Goal: Task Accomplishment & Management: Manage account settings

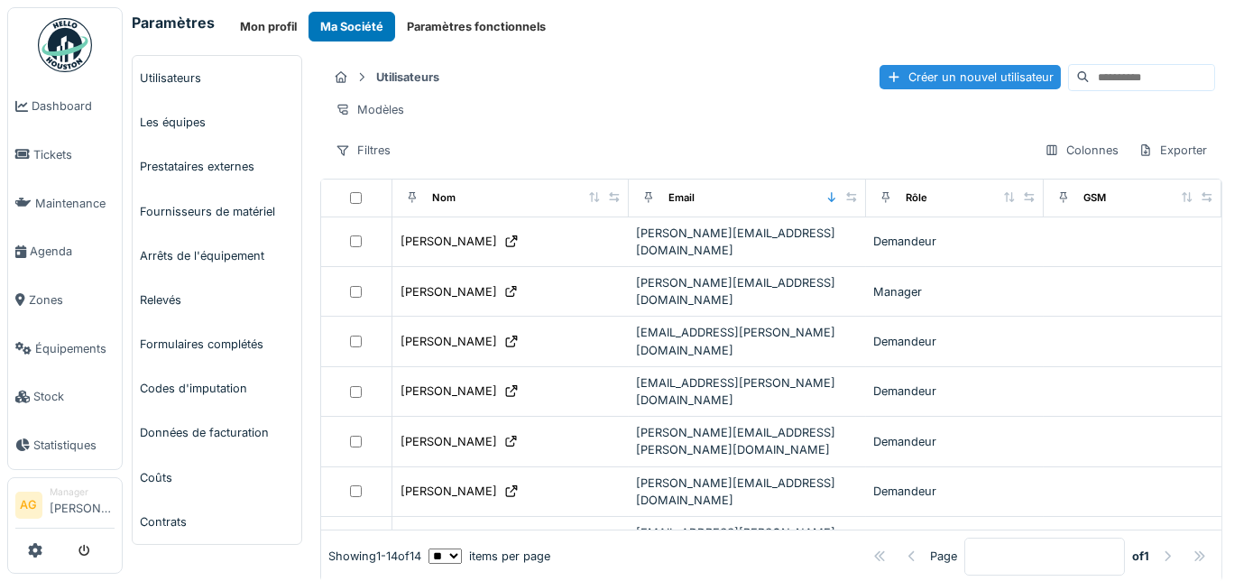
scroll to position [26, 0]
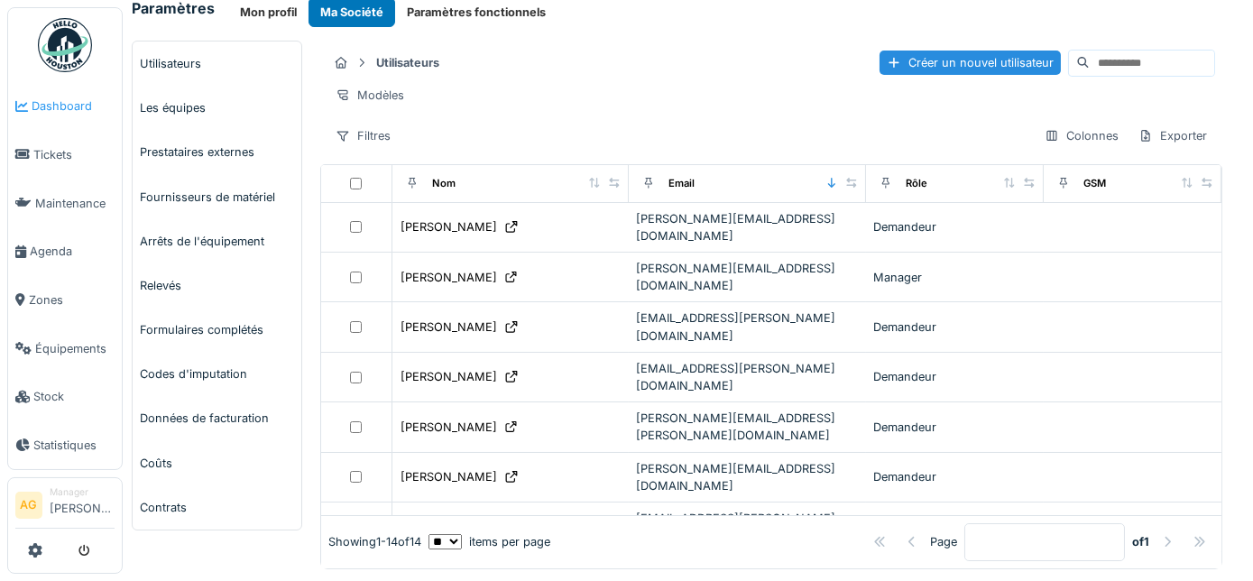
click at [63, 108] on span "Dashboard" at bounding box center [73, 105] width 83 height 17
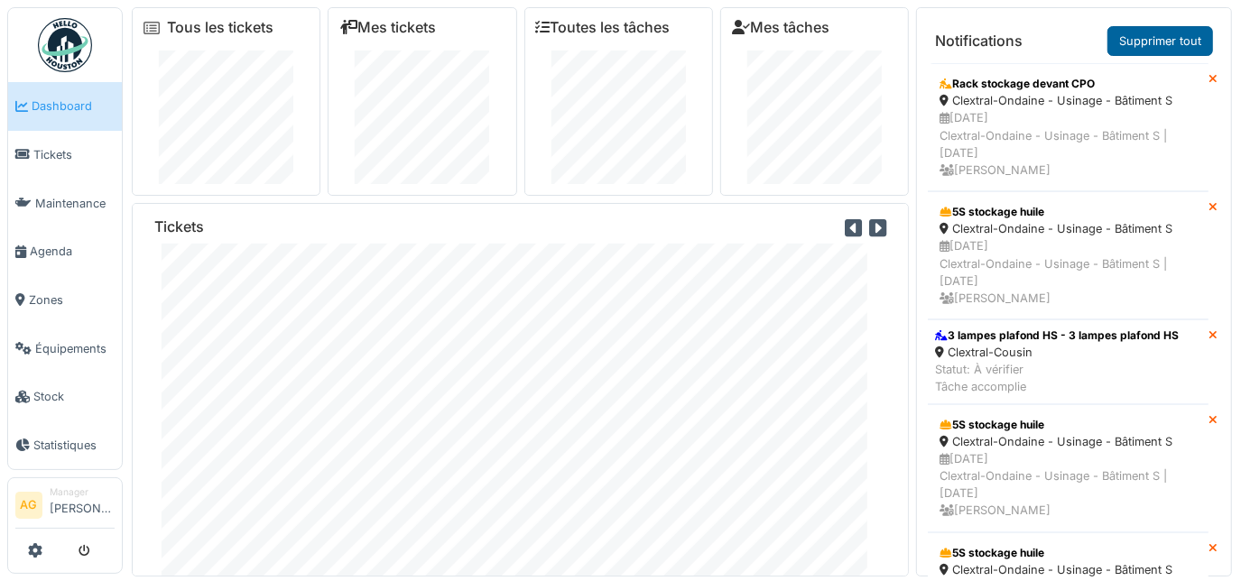
click at [1126, 41] on link "Supprimer tout" at bounding box center [1160, 41] width 106 height 30
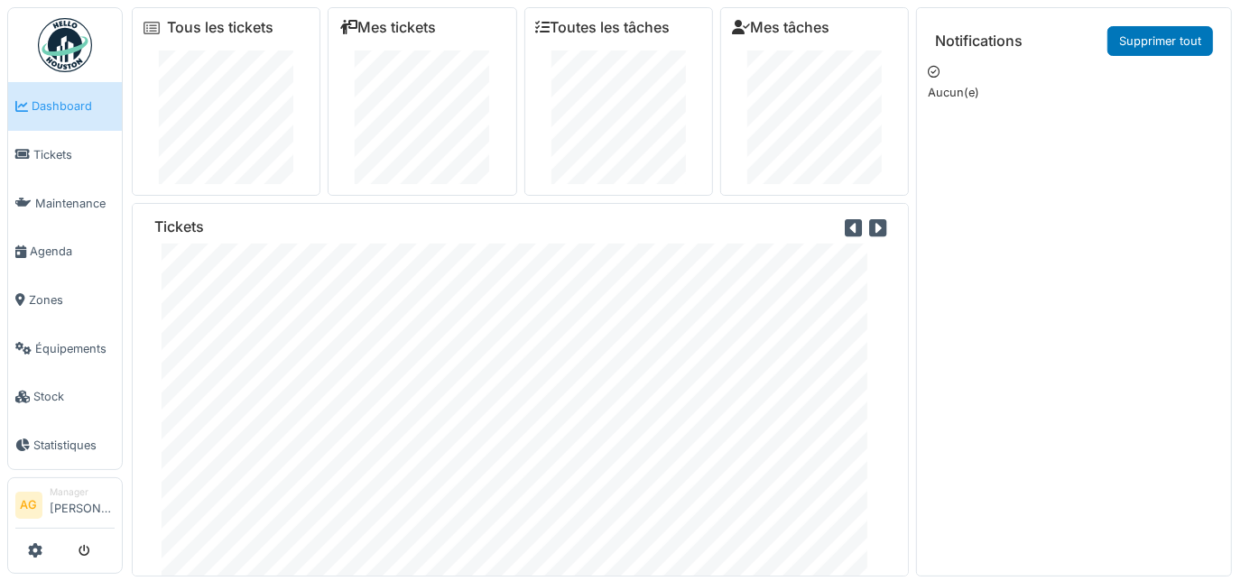
scroll to position [19, 0]
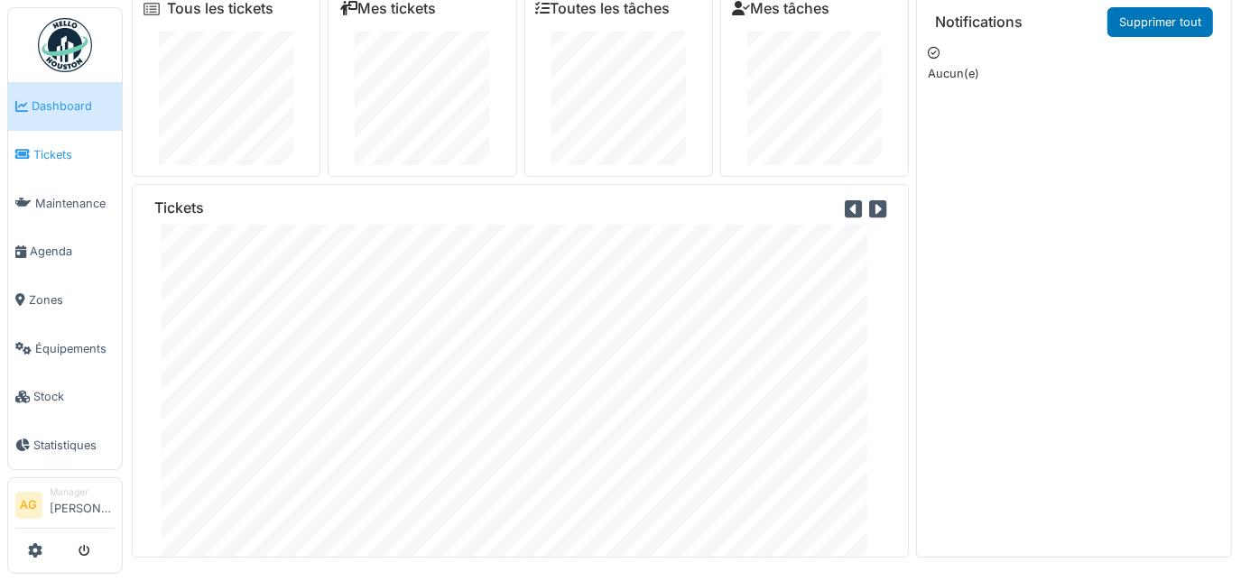
click at [52, 156] on span "Tickets" at bounding box center [73, 154] width 81 height 17
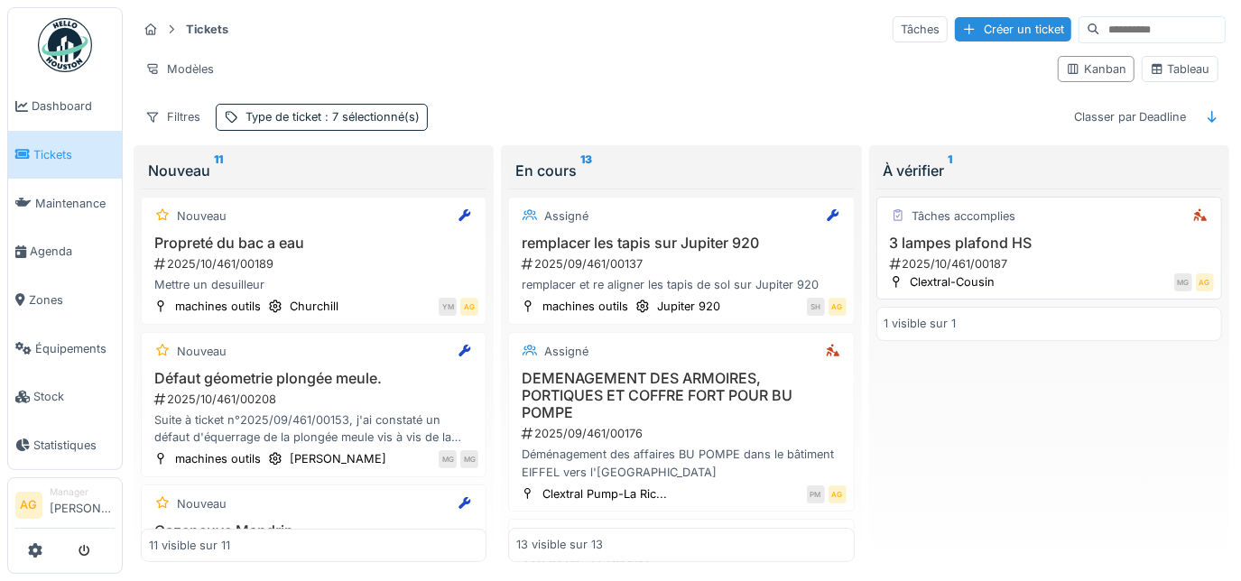
click at [985, 249] on div "3 lampes plafond HS 2025/10/461/00187" at bounding box center [1048, 254] width 329 height 38
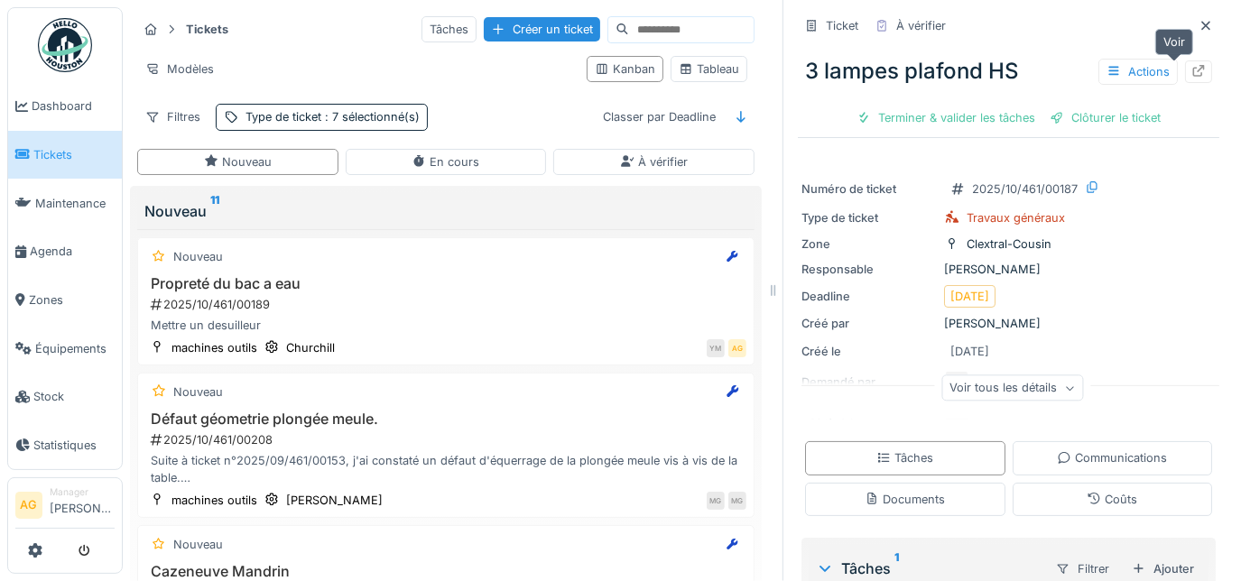
click at [1191, 76] on icon at bounding box center [1198, 71] width 14 height 12
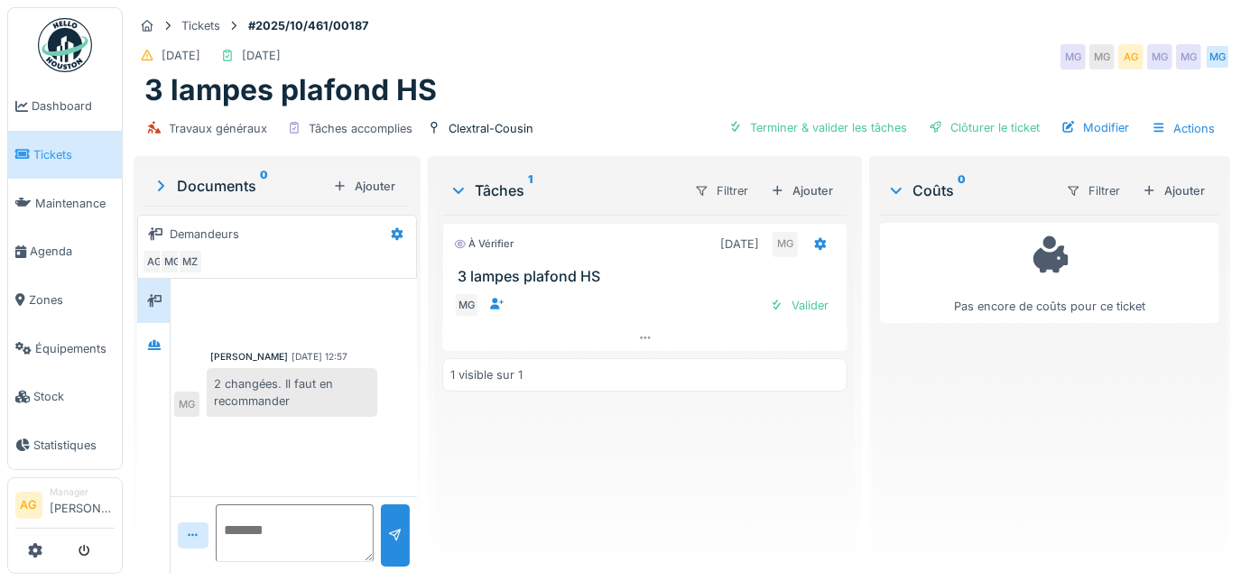
scroll to position [12, 0]
click at [150, 339] on icon at bounding box center [154, 345] width 14 height 12
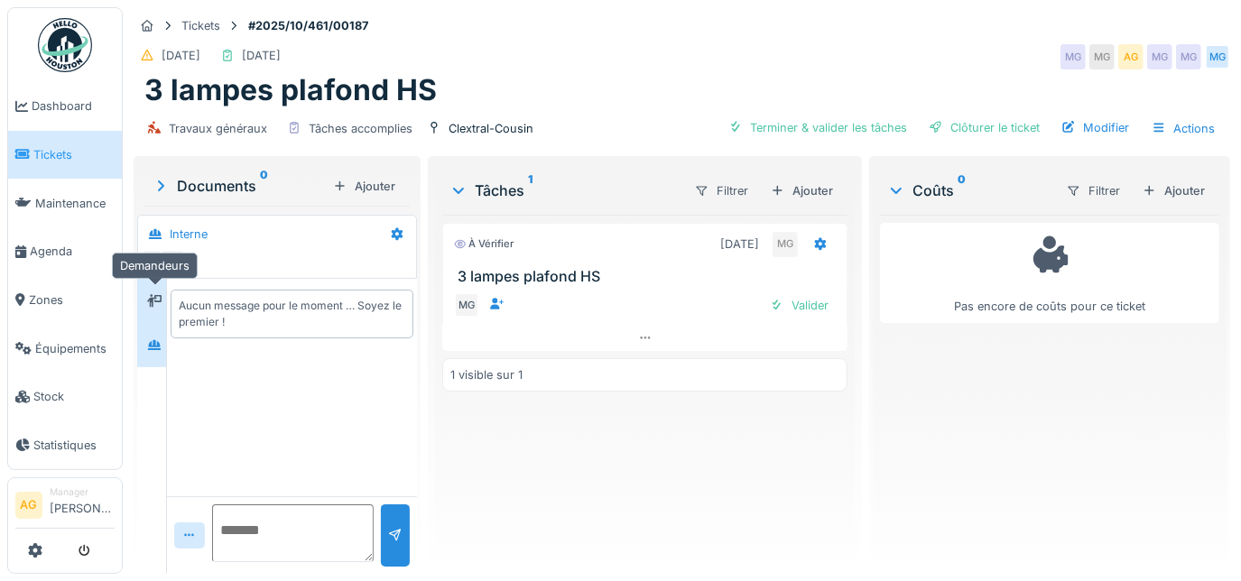
click at [155, 294] on icon at bounding box center [154, 300] width 14 height 13
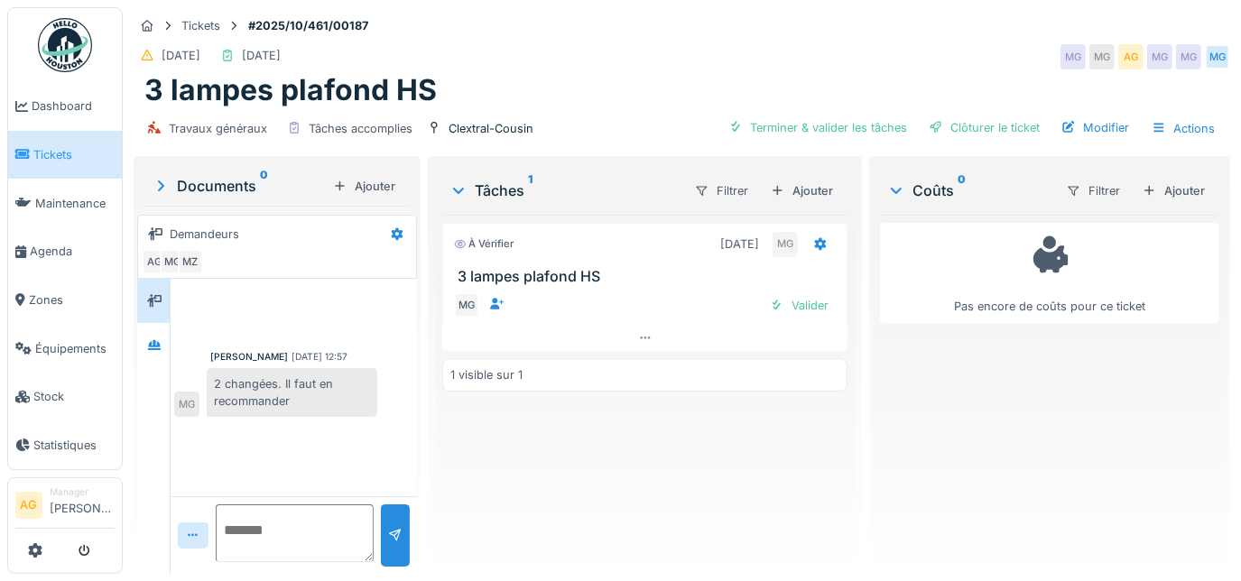
click at [230, 510] on textarea at bounding box center [295, 533] width 158 height 58
click at [821, 117] on div "Terminer & valider les tâches" at bounding box center [817, 128] width 193 height 24
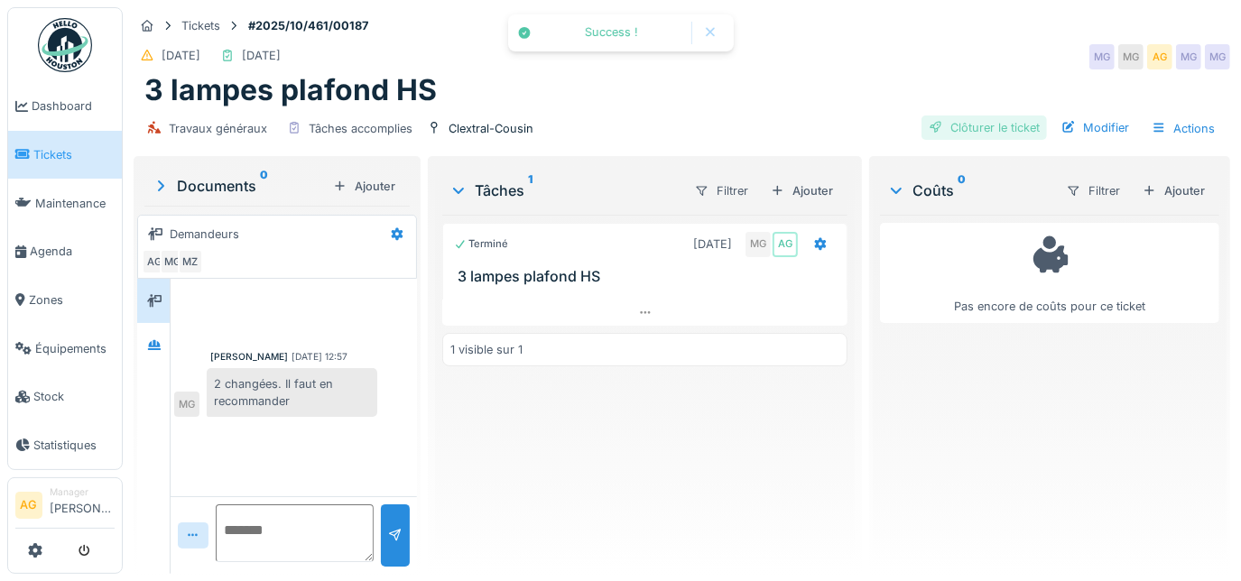
click at [943, 116] on div "Clôturer le ticket" at bounding box center [983, 128] width 125 height 24
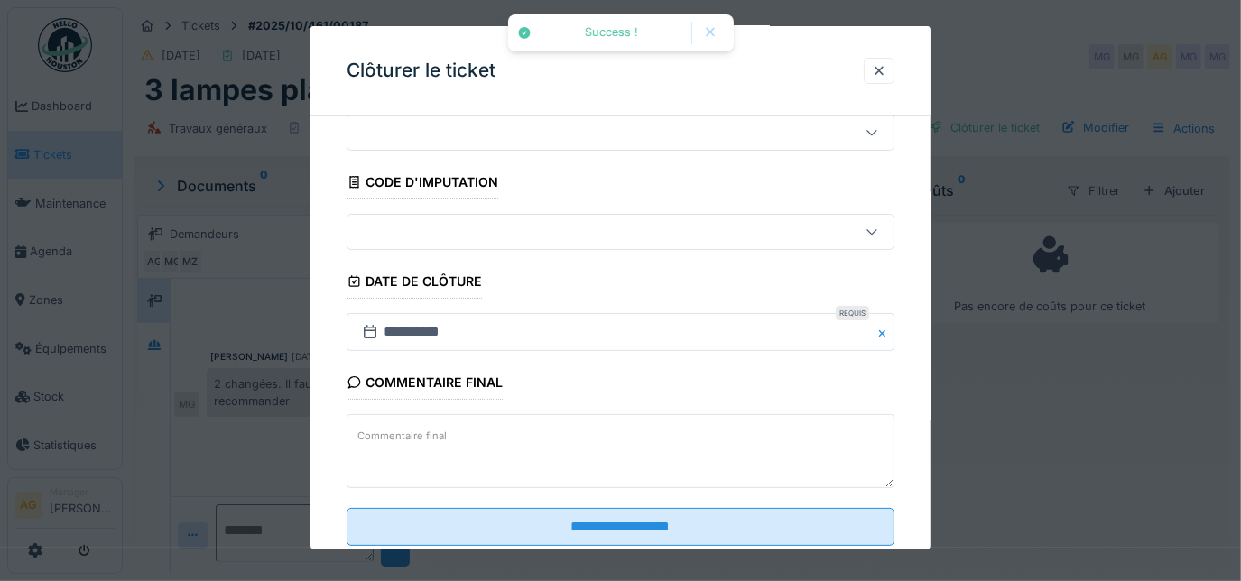
scroll to position [109, 0]
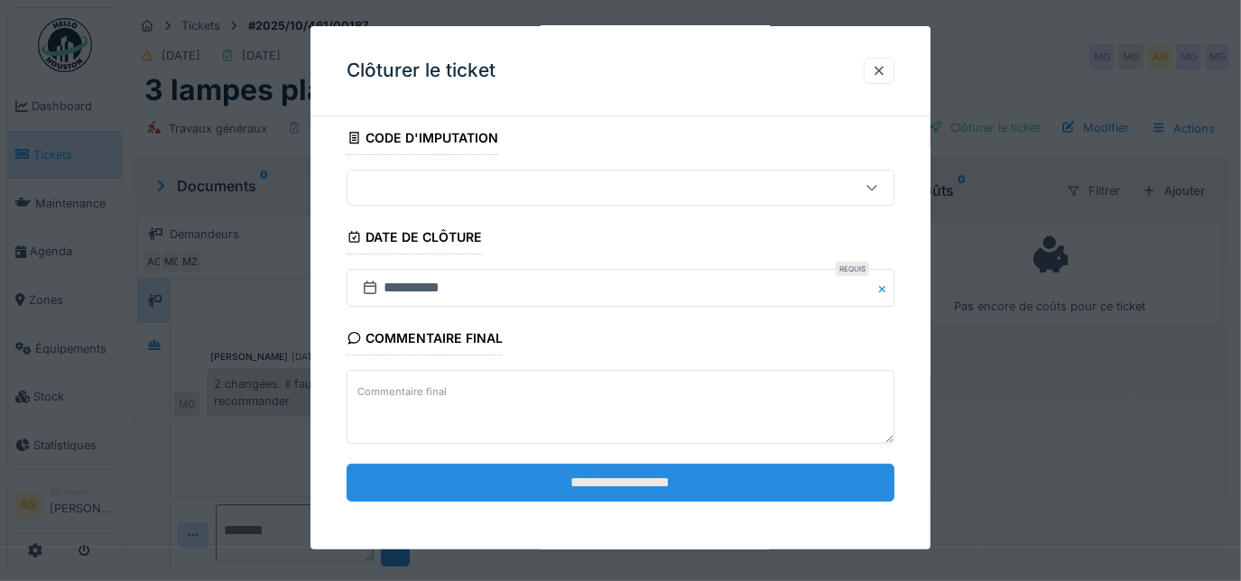
click at [512, 478] on input "**********" at bounding box center [621, 483] width 549 height 38
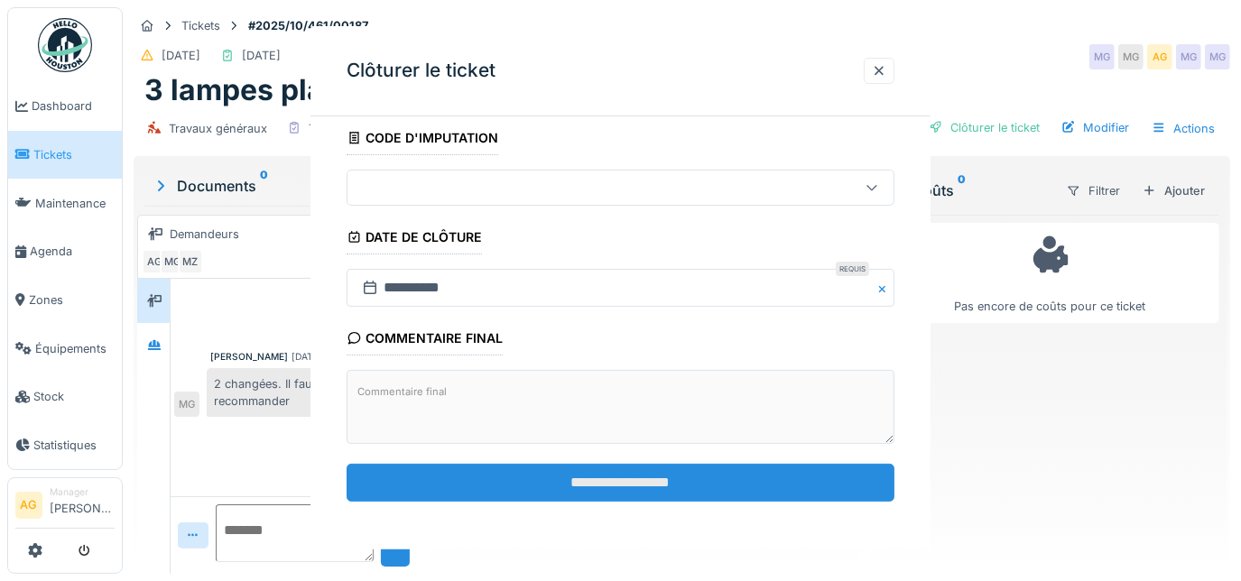
scroll to position [0, 0]
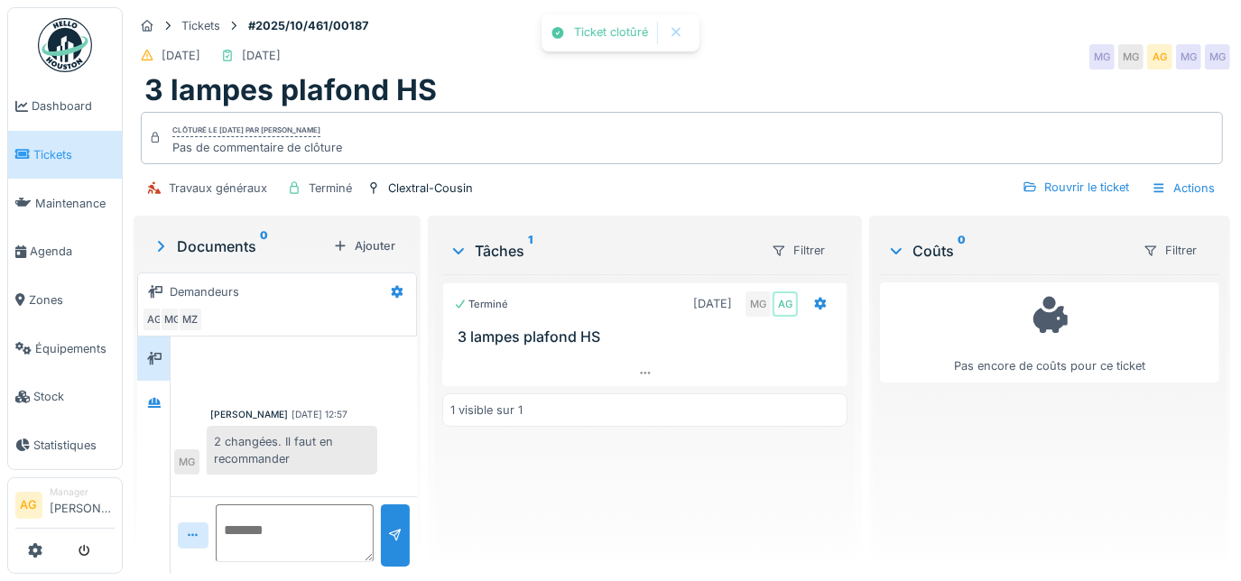
click at [49, 146] on span "Tickets" at bounding box center [73, 154] width 81 height 17
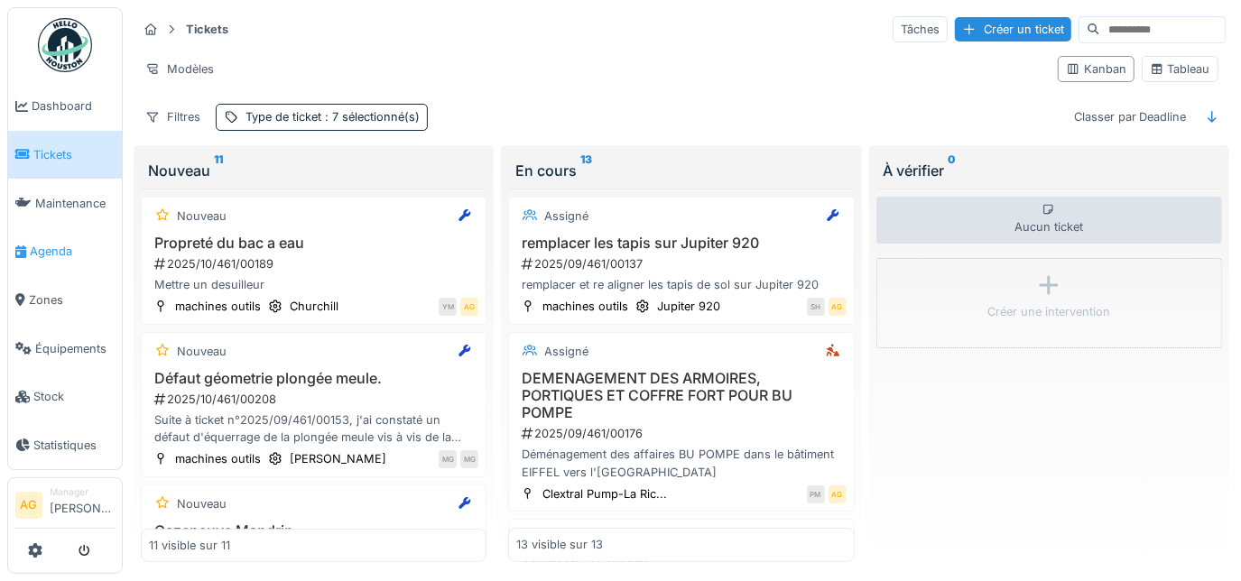
click at [59, 234] on link "Agenda" at bounding box center [65, 251] width 114 height 49
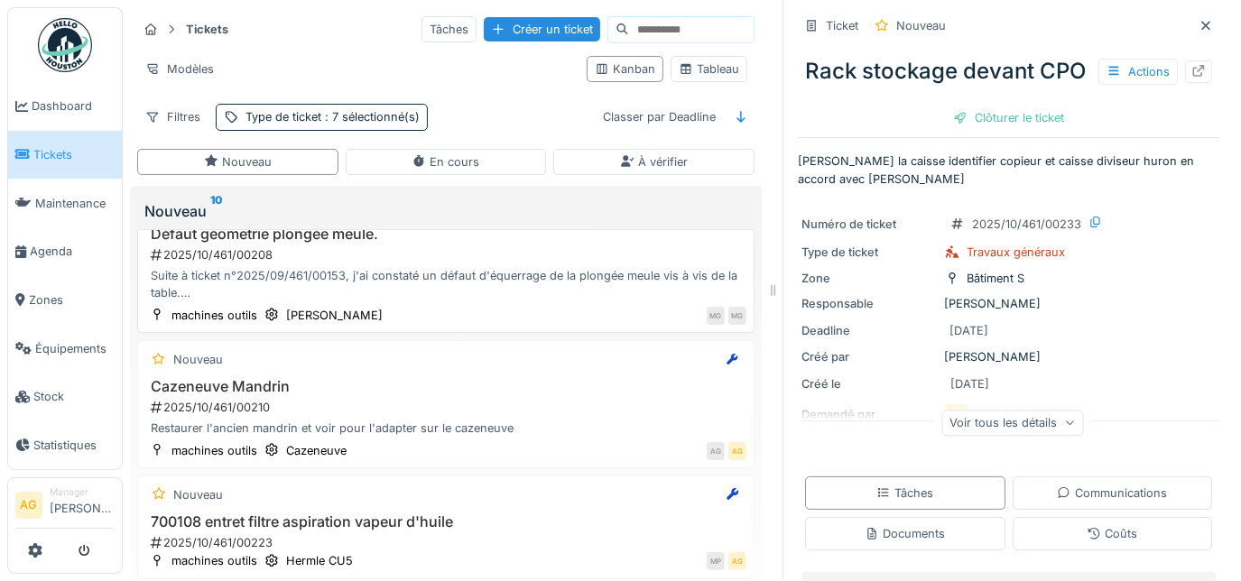
scroll to position [328, 0]
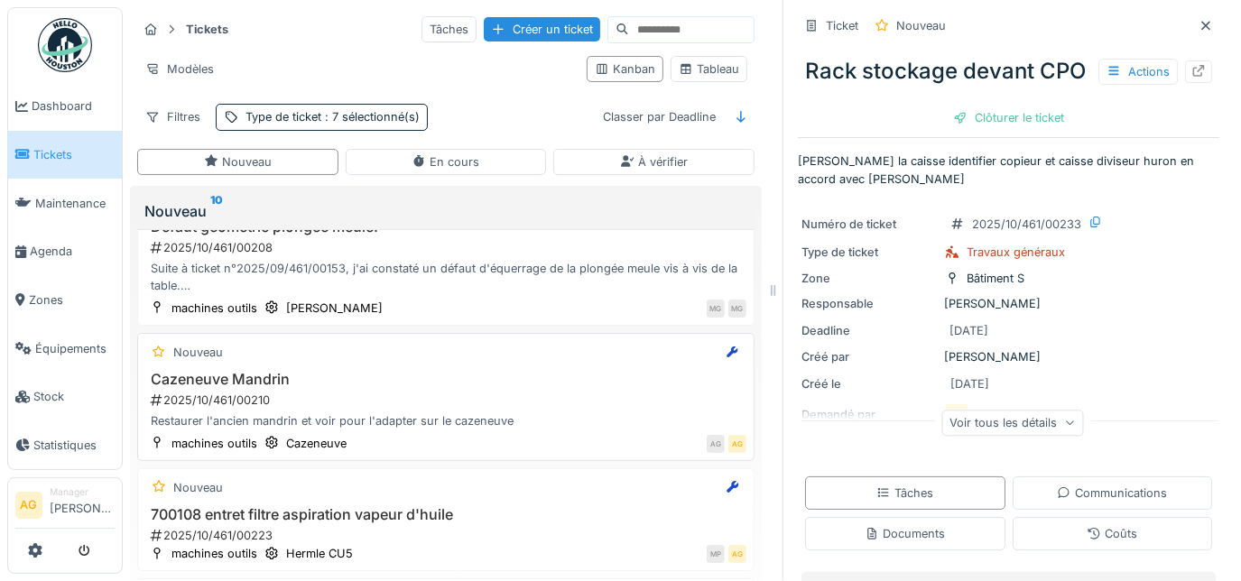
click at [434, 371] on h3 "Cazeneuve Mandrin" at bounding box center [445, 379] width 601 height 17
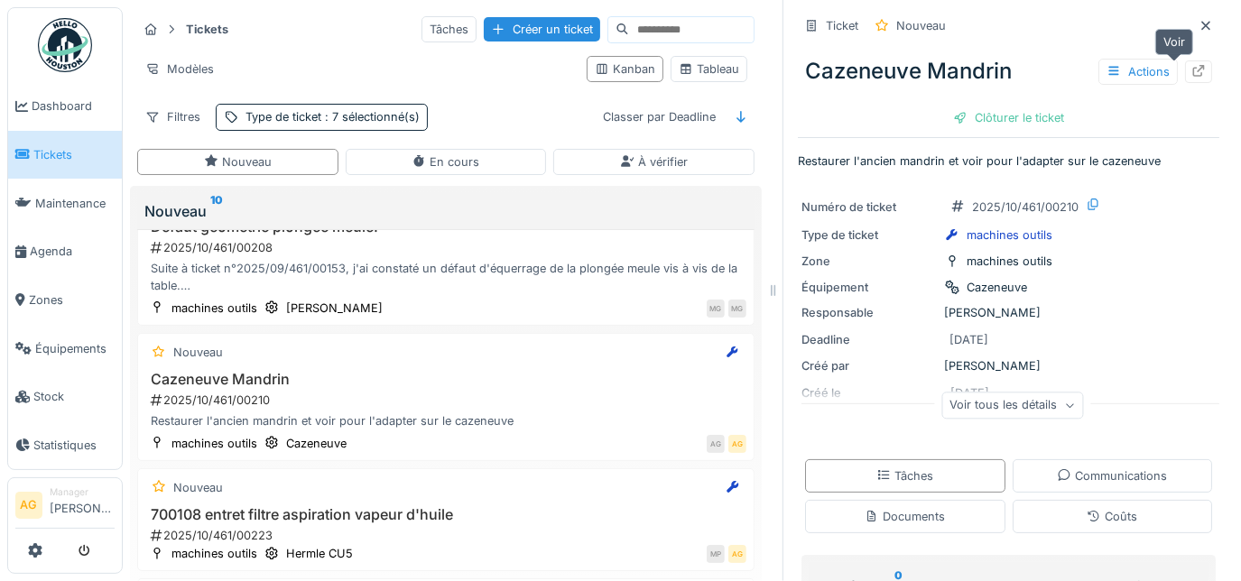
click at [1191, 65] on icon at bounding box center [1198, 71] width 14 height 12
click at [43, 340] on span "Équipements" at bounding box center [74, 348] width 79 height 17
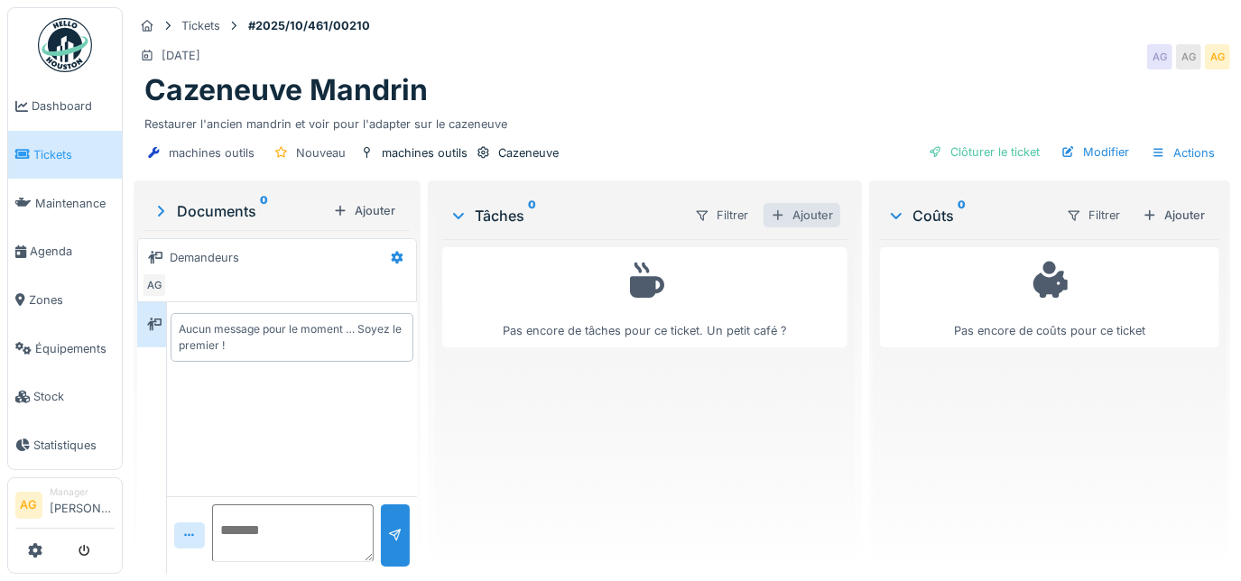
click at [787, 216] on div "Ajouter" at bounding box center [801, 215] width 77 height 24
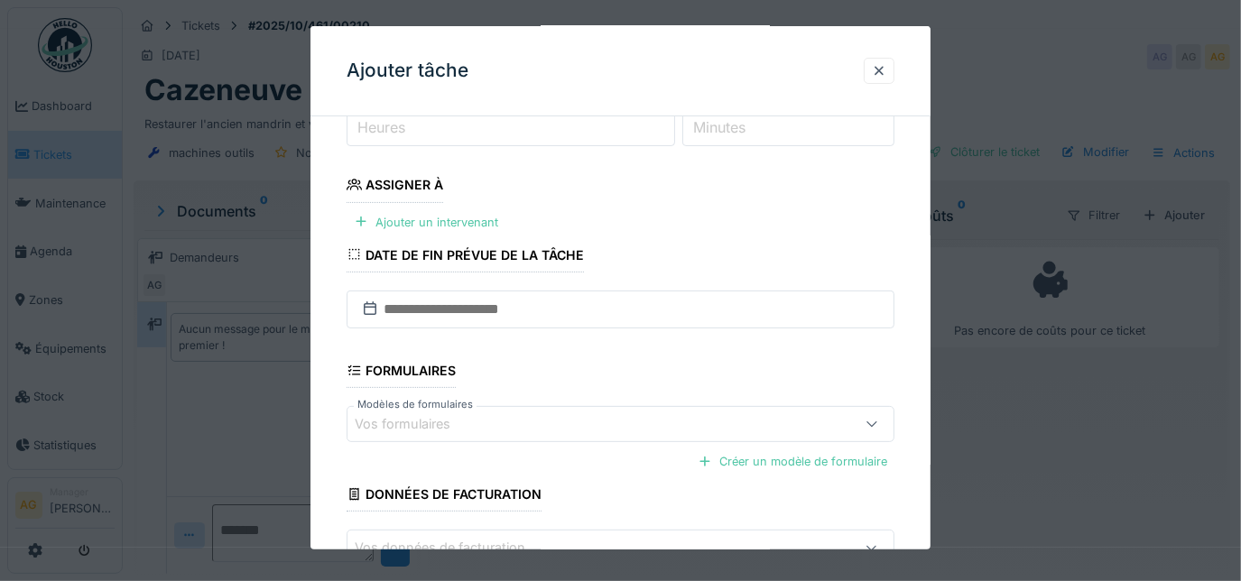
scroll to position [365, 0]
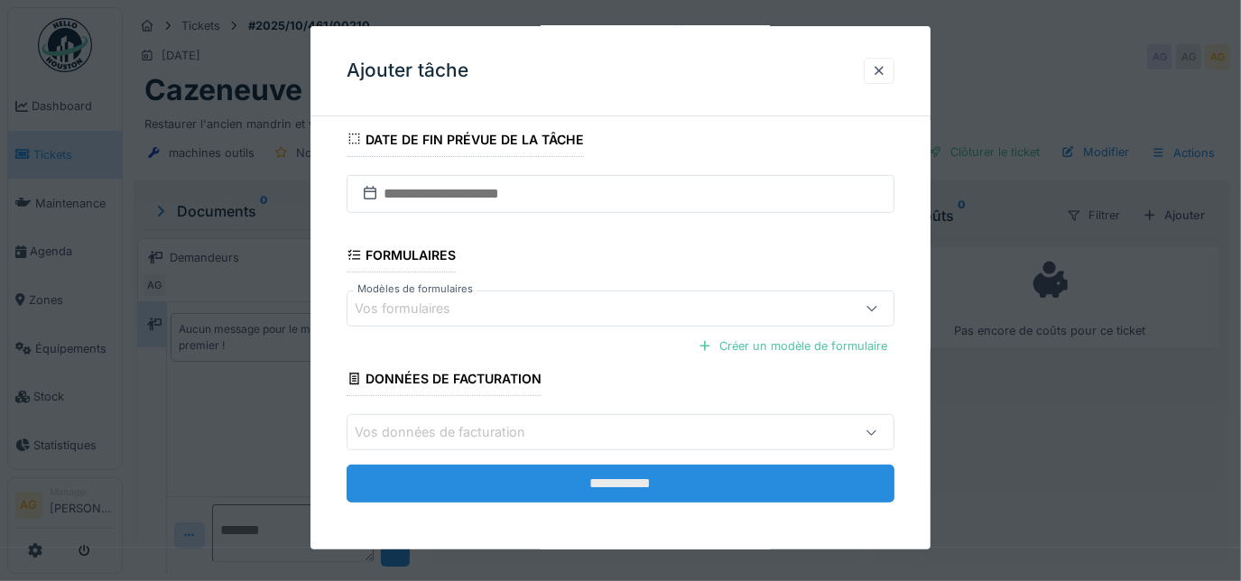
click at [666, 483] on input "**********" at bounding box center [621, 484] width 549 height 38
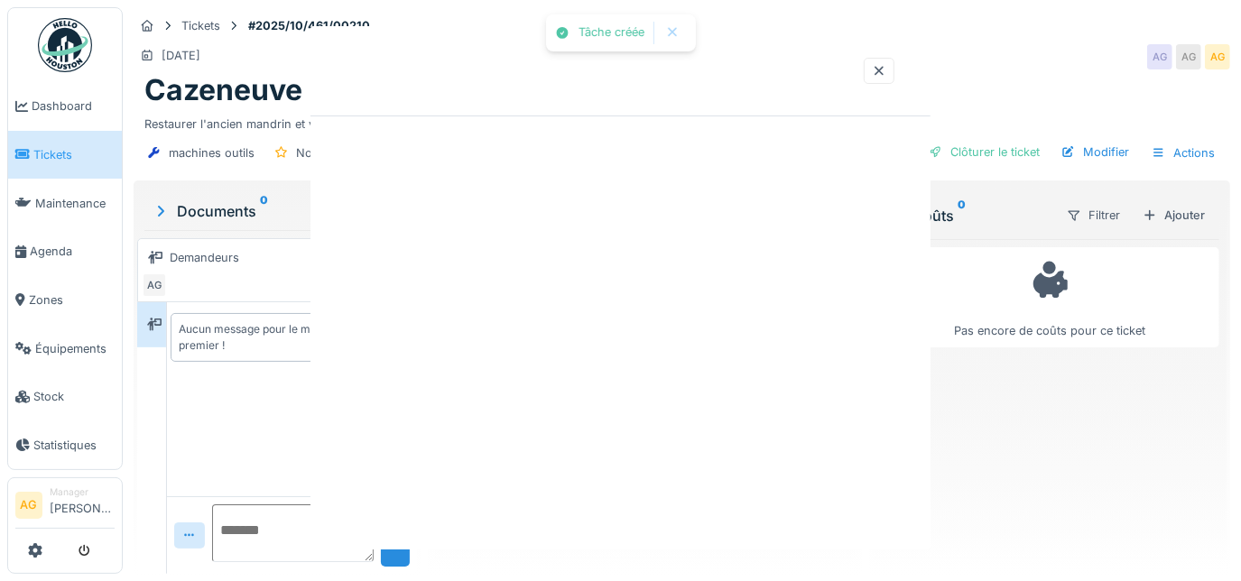
scroll to position [0, 0]
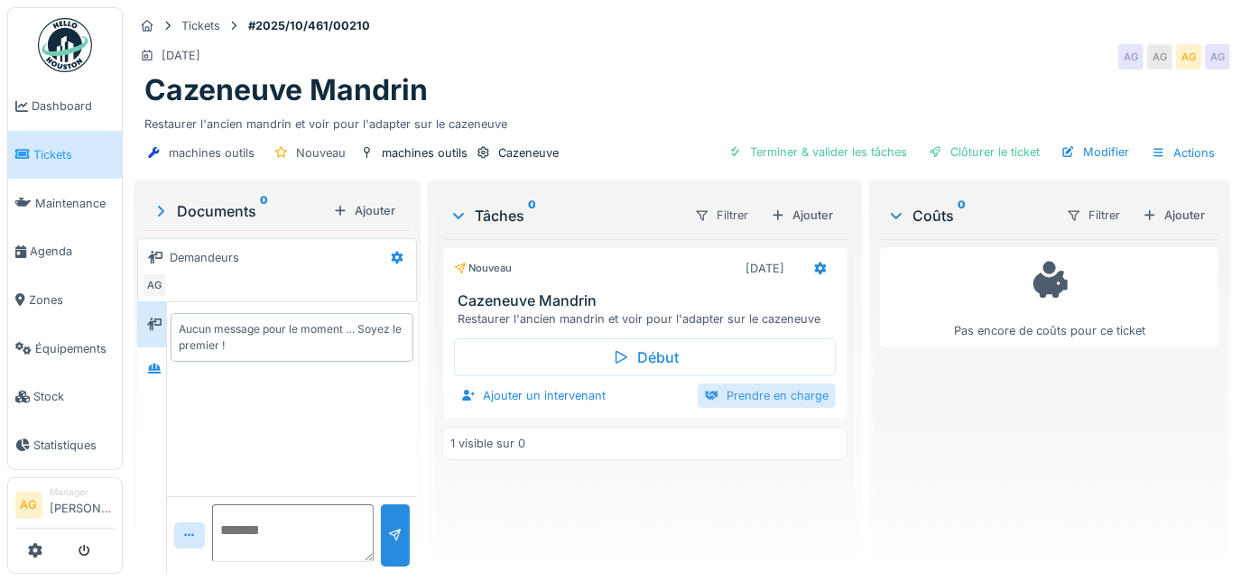
click at [740, 396] on div "Prendre en charge" at bounding box center [767, 396] width 138 height 24
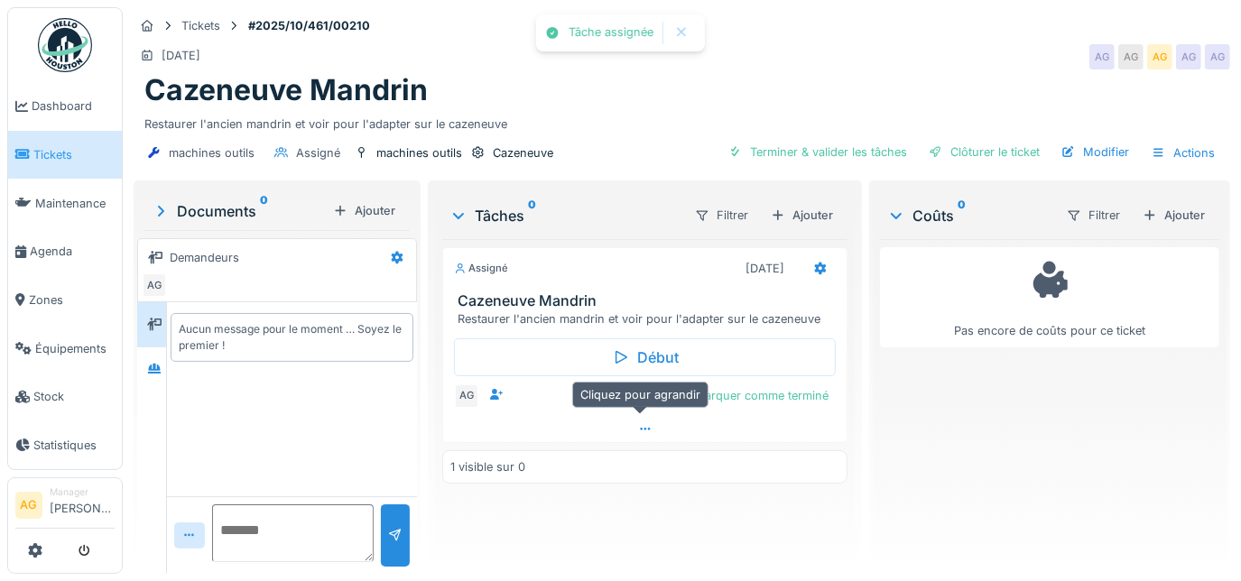
click at [640, 424] on icon at bounding box center [645, 429] width 14 height 12
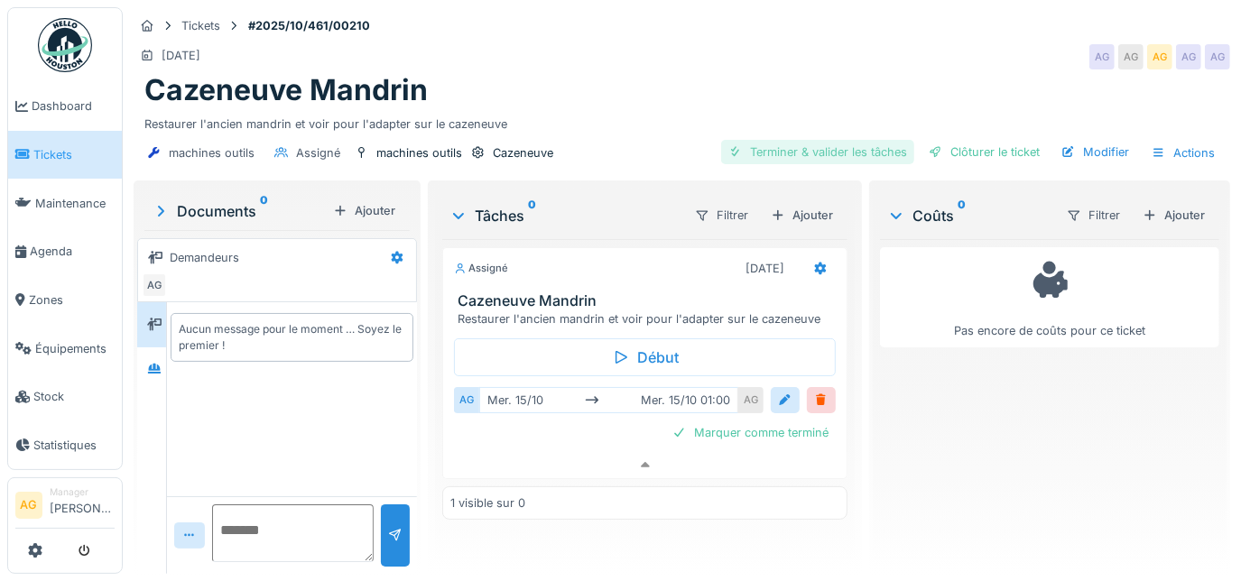
click at [842, 153] on div "Terminer & valider les tâches" at bounding box center [817, 152] width 193 height 24
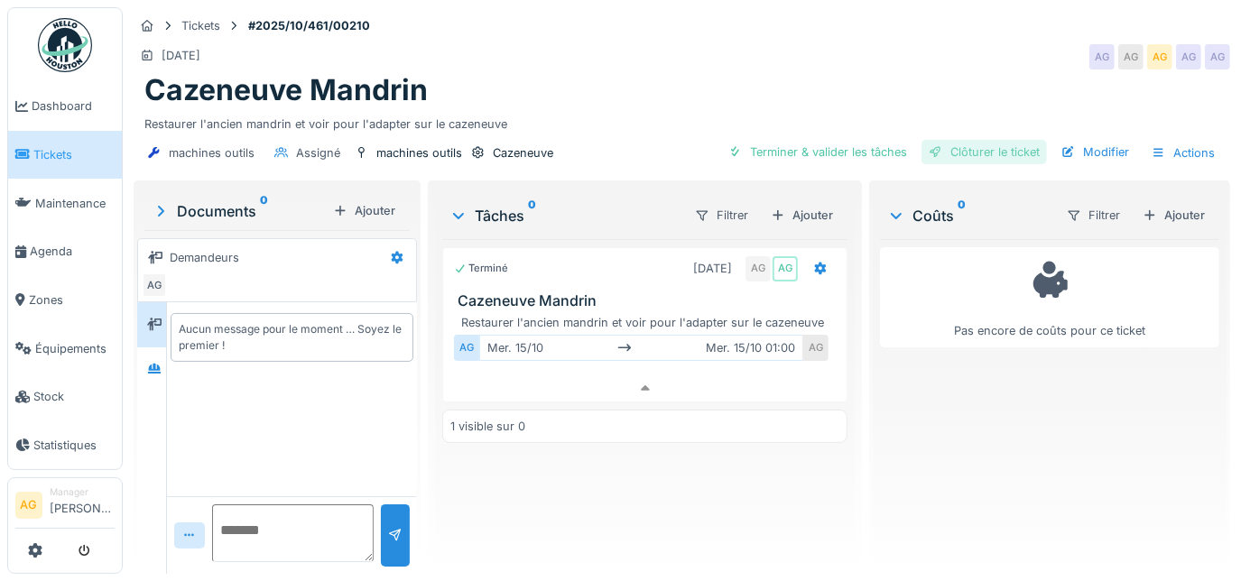
click at [942, 147] on div "Clôturer le ticket" at bounding box center [983, 152] width 125 height 24
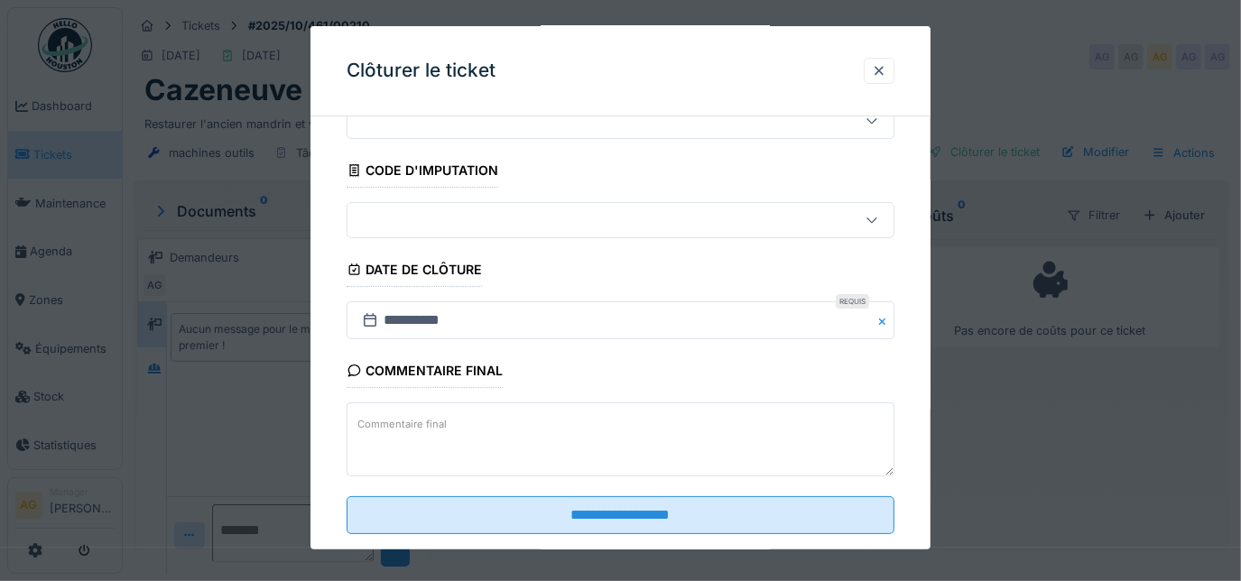
scroll to position [109, 0]
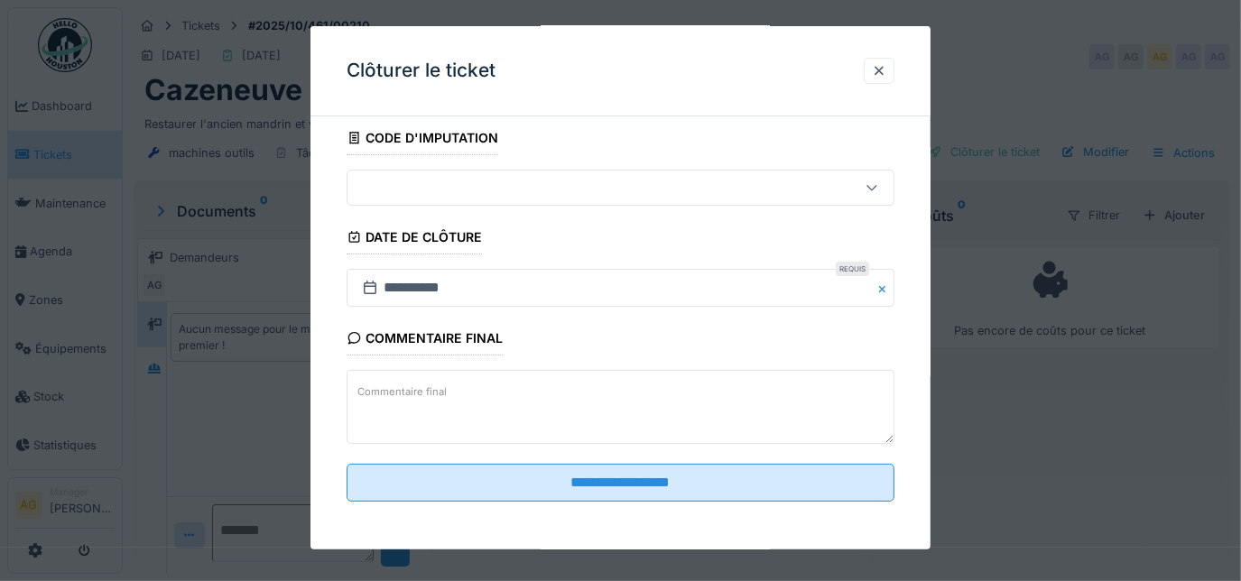
click at [449, 384] on textarea "Commentaire final" at bounding box center [621, 407] width 549 height 74
click at [421, 393] on textarea "**********" at bounding box center [621, 407] width 549 height 74
click at [741, 399] on textarea "**********" at bounding box center [621, 407] width 549 height 74
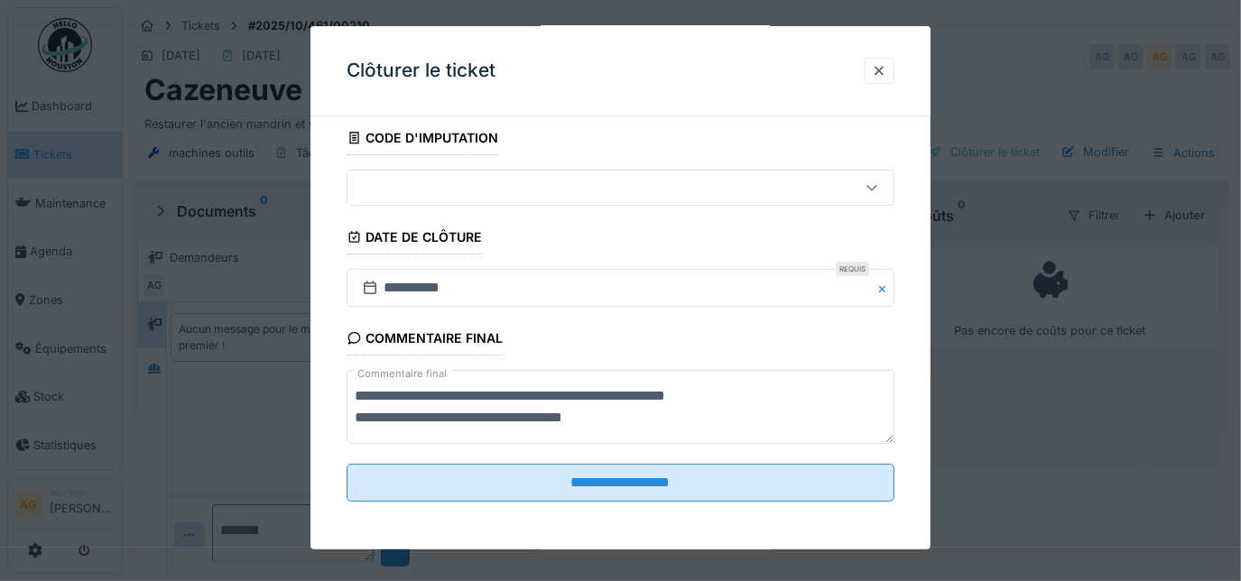
click at [635, 399] on textarea "**********" at bounding box center [621, 407] width 549 height 74
click at [627, 412] on textarea "**********" at bounding box center [621, 407] width 549 height 74
click at [633, 413] on textarea "**********" at bounding box center [621, 407] width 549 height 74
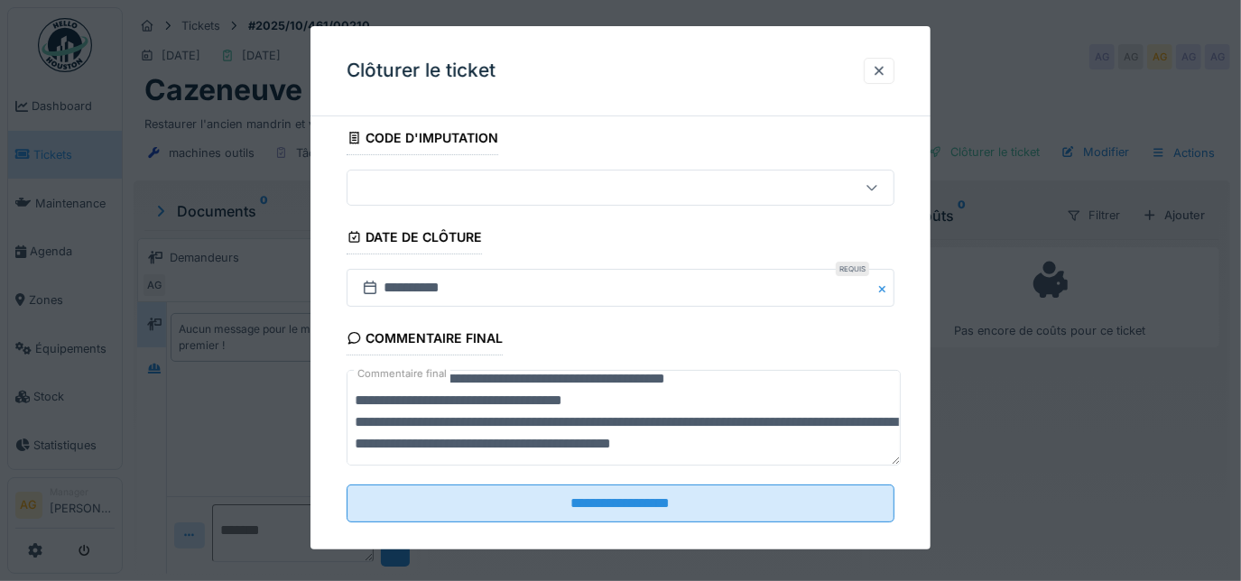
scroll to position [22, 0]
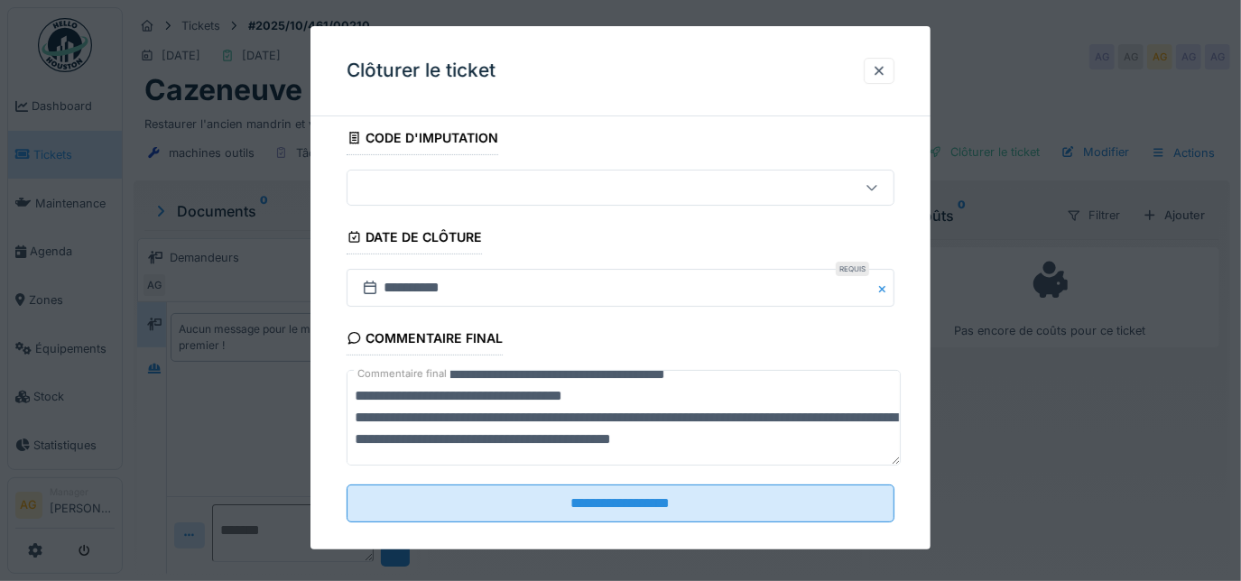
click at [530, 418] on textarea "**********" at bounding box center [624, 417] width 555 height 95
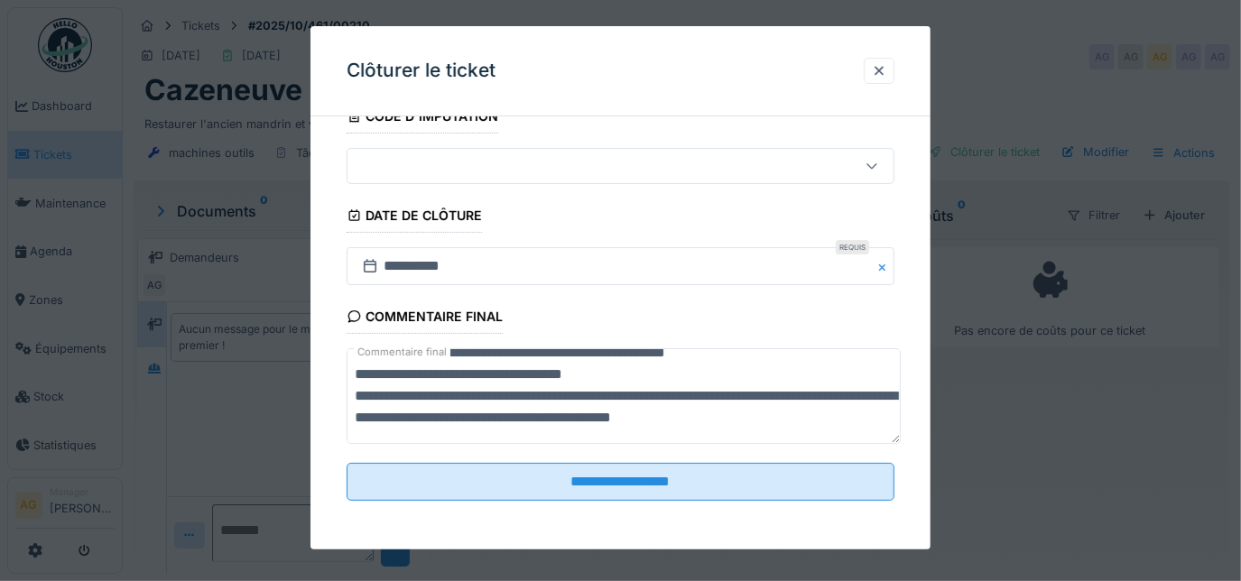
scroll to position [12, 0]
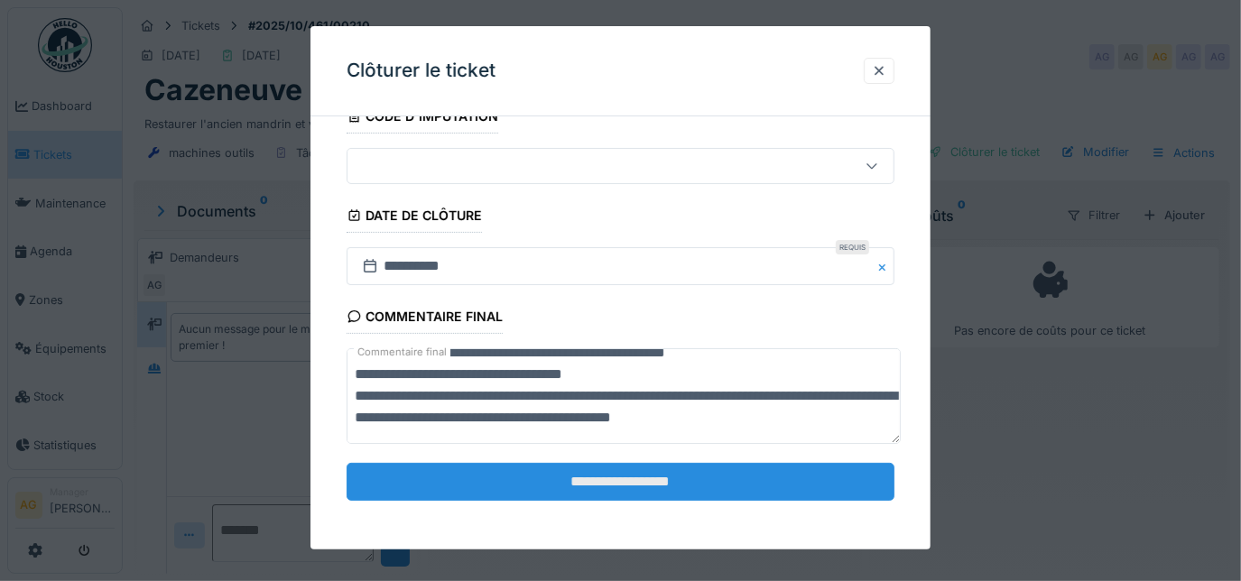
type textarea "**********"
click at [587, 480] on input "**********" at bounding box center [621, 482] width 549 height 38
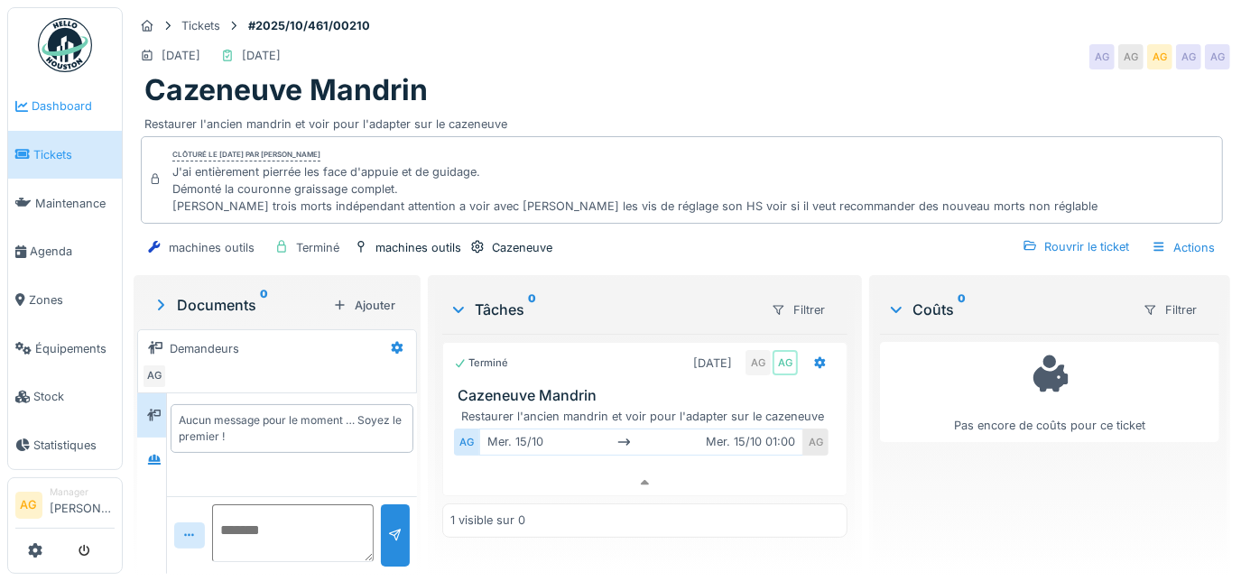
click at [36, 97] on span "Dashboard" at bounding box center [73, 105] width 83 height 17
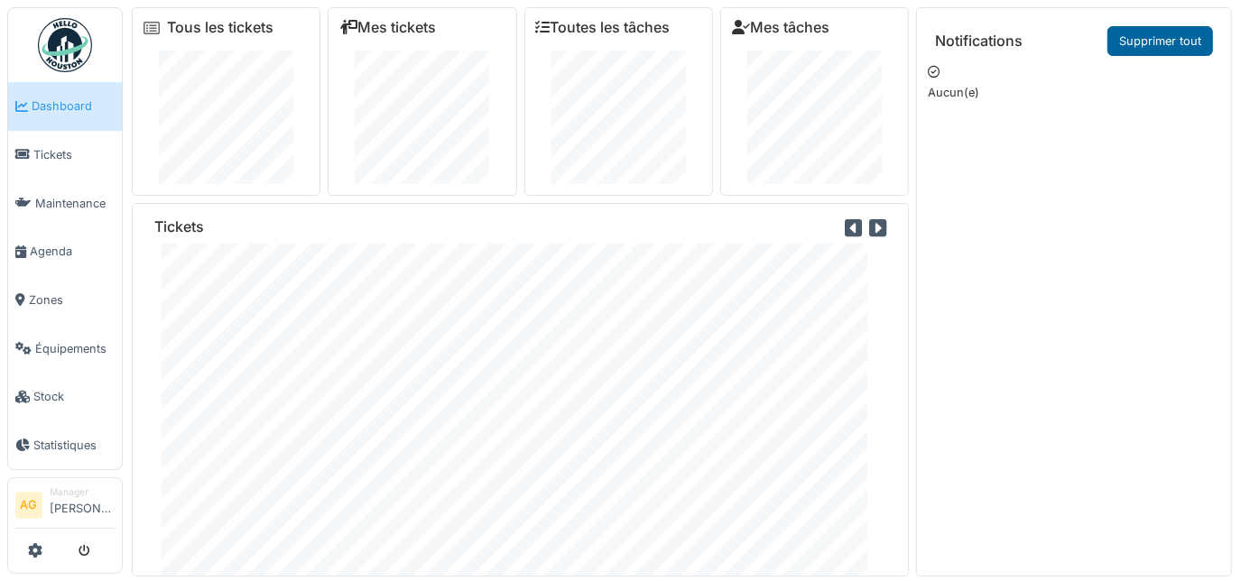
click at [1142, 39] on link "Supprimer tout" at bounding box center [1160, 41] width 106 height 30
click at [52, 157] on span "Tickets" at bounding box center [73, 154] width 81 height 17
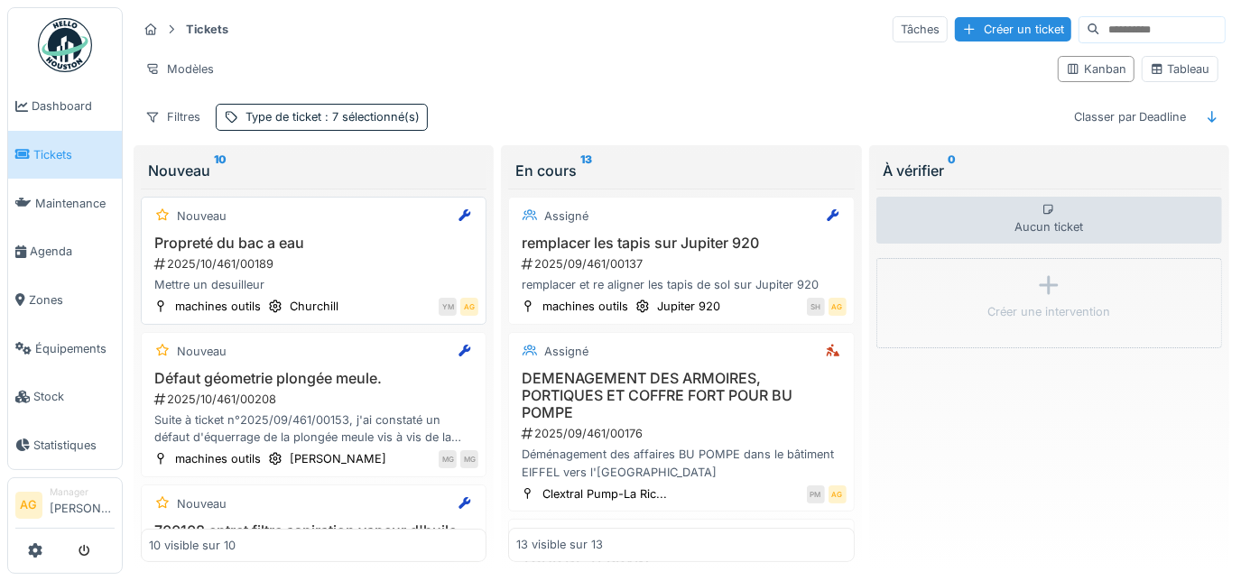
click at [243, 262] on div "2025/10/461/00189" at bounding box center [316, 263] width 326 height 17
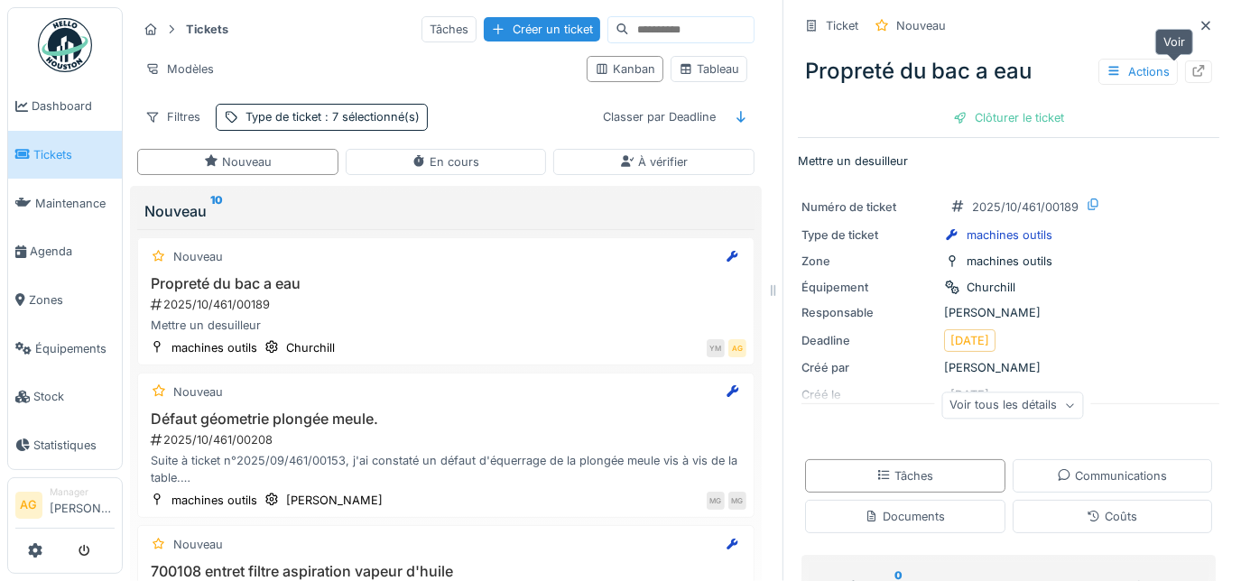
click at [1191, 67] on icon at bounding box center [1198, 71] width 14 height 12
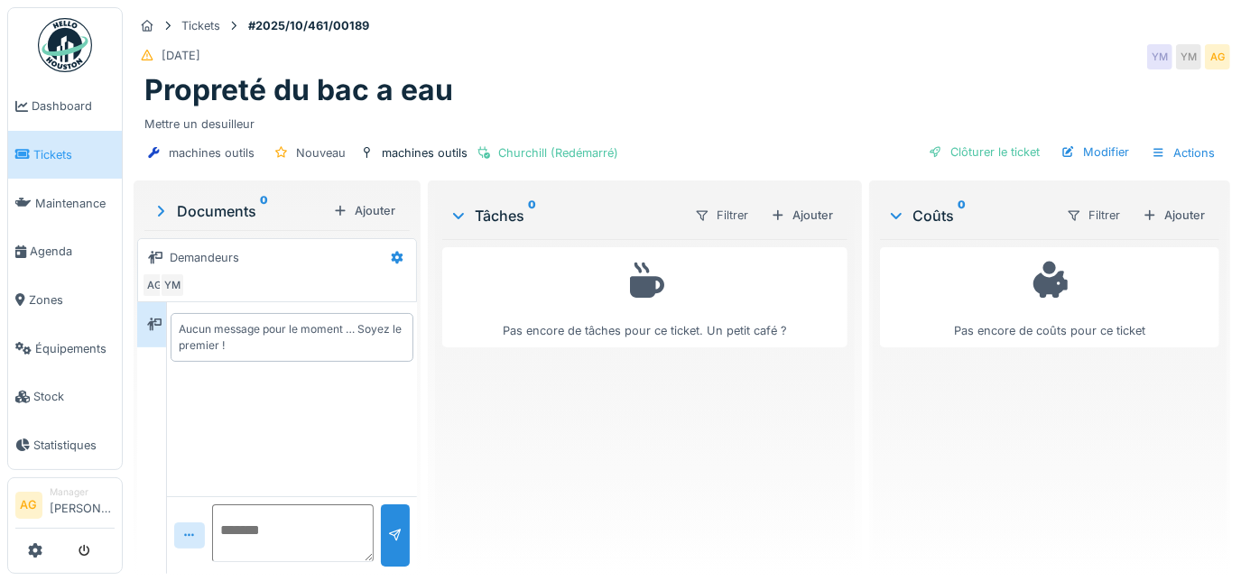
scroll to position [12, 0]
click at [290, 516] on textarea at bounding box center [293, 533] width 162 height 58
type textarea "*"
type textarea "**********"
click at [390, 528] on div at bounding box center [395, 535] width 14 height 17
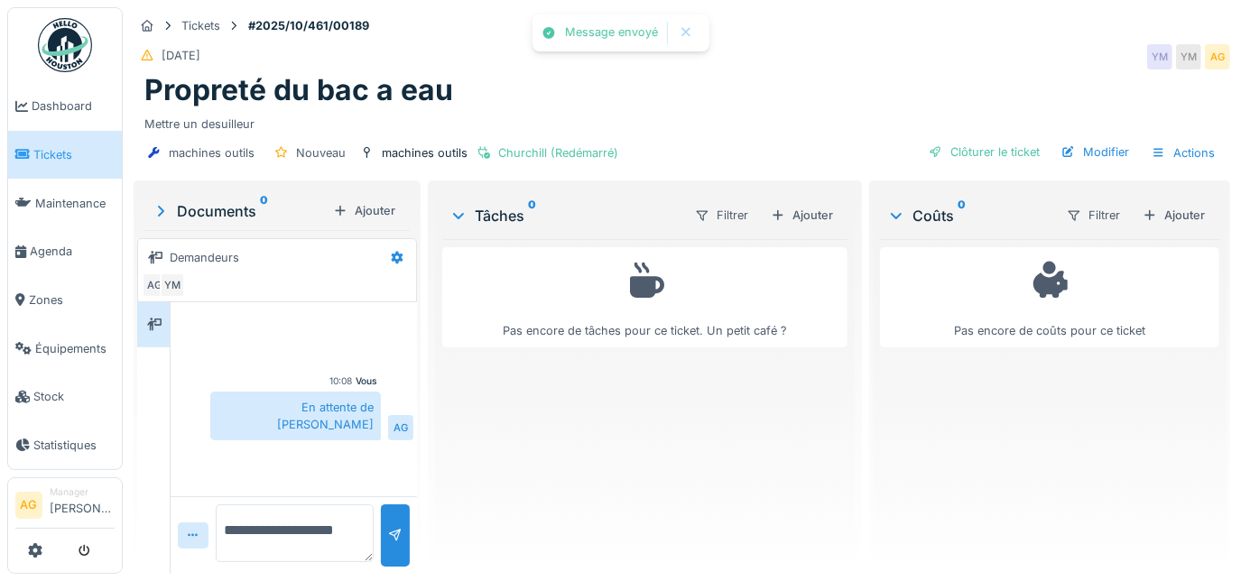
click at [38, 153] on span "Tickets" at bounding box center [73, 154] width 81 height 17
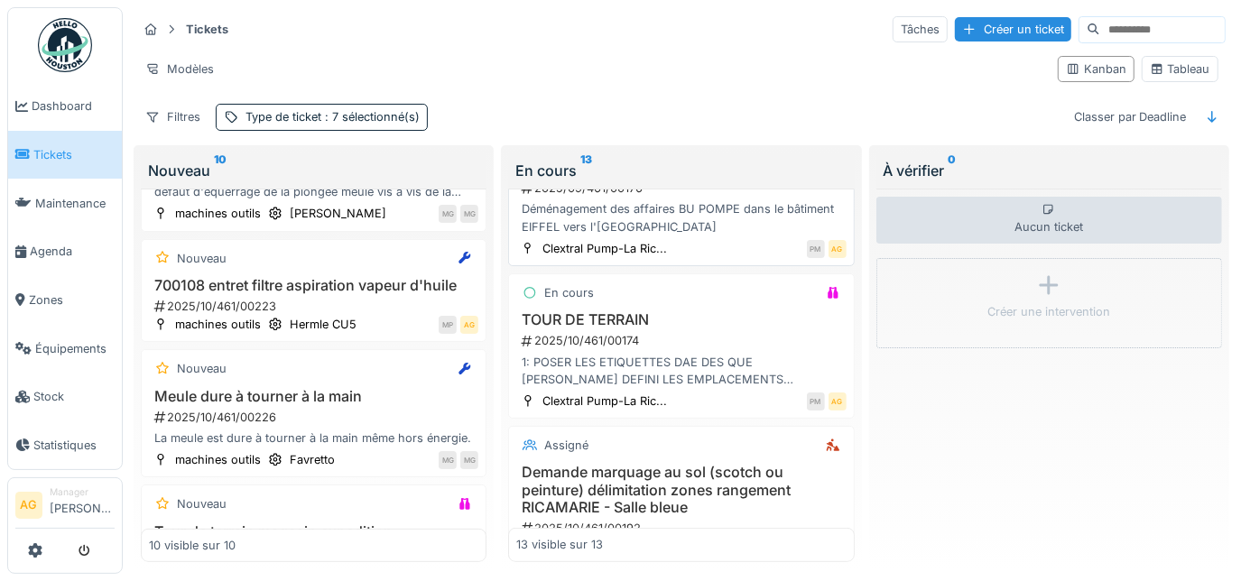
scroll to position [328, 0]
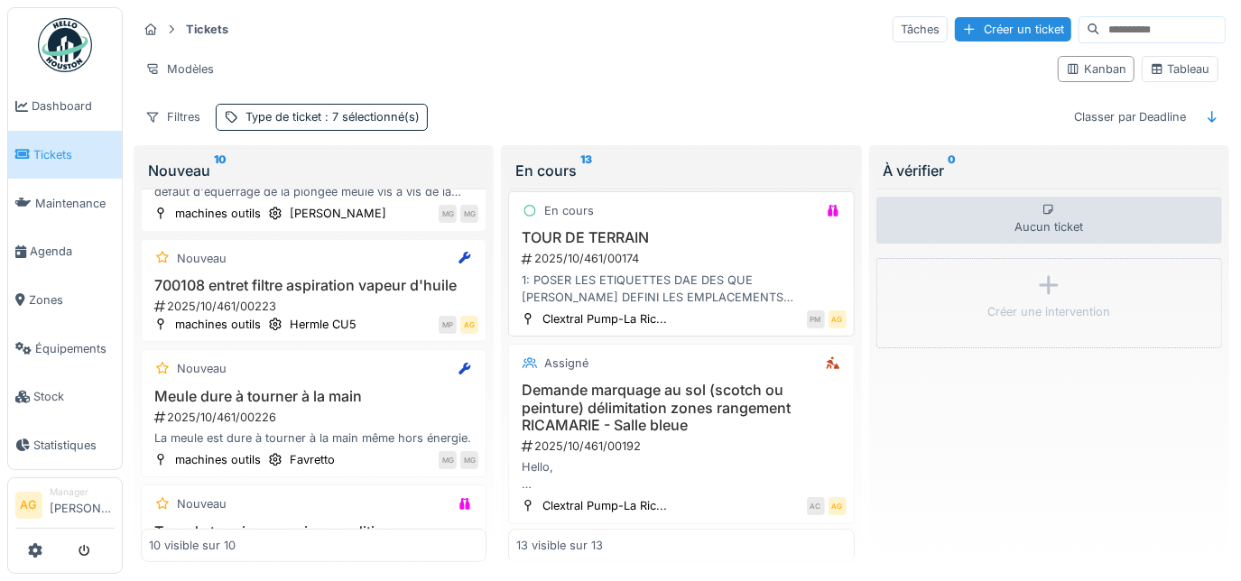
click at [647, 250] on div "2025/10/461/00174" at bounding box center [683, 258] width 326 height 17
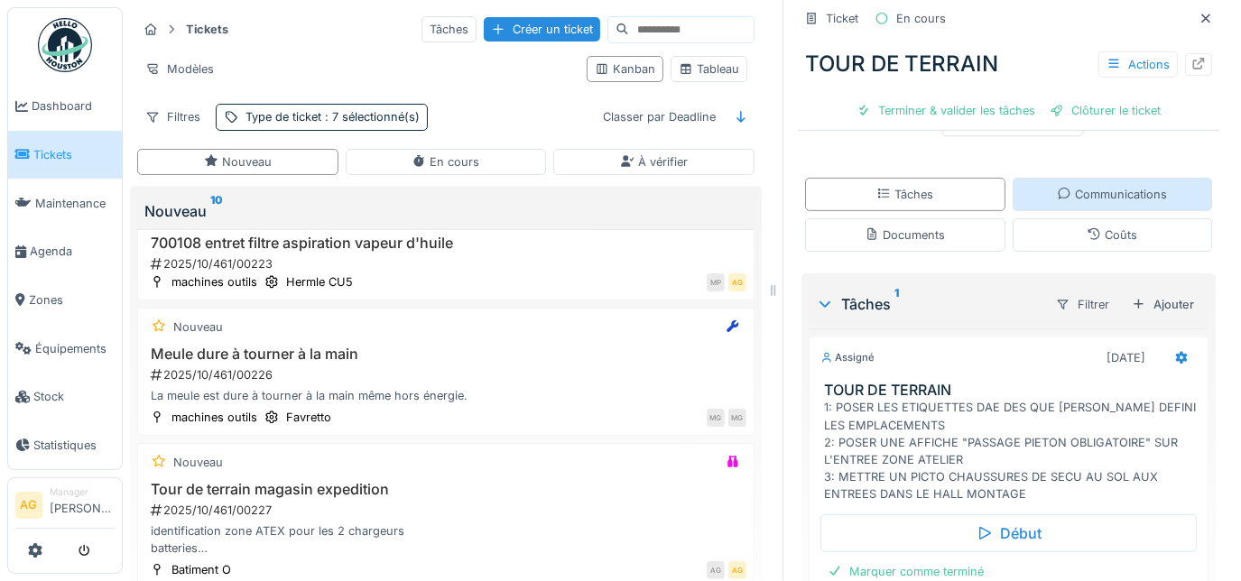
scroll to position [410, 0]
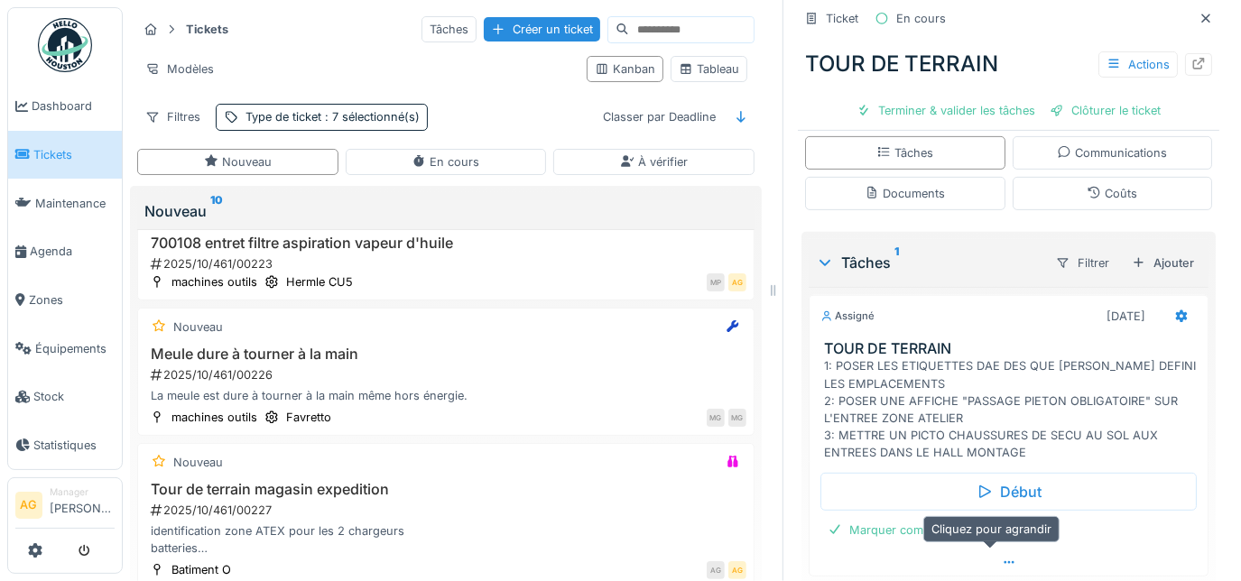
click at [1003, 561] on icon at bounding box center [1008, 562] width 10 height 3
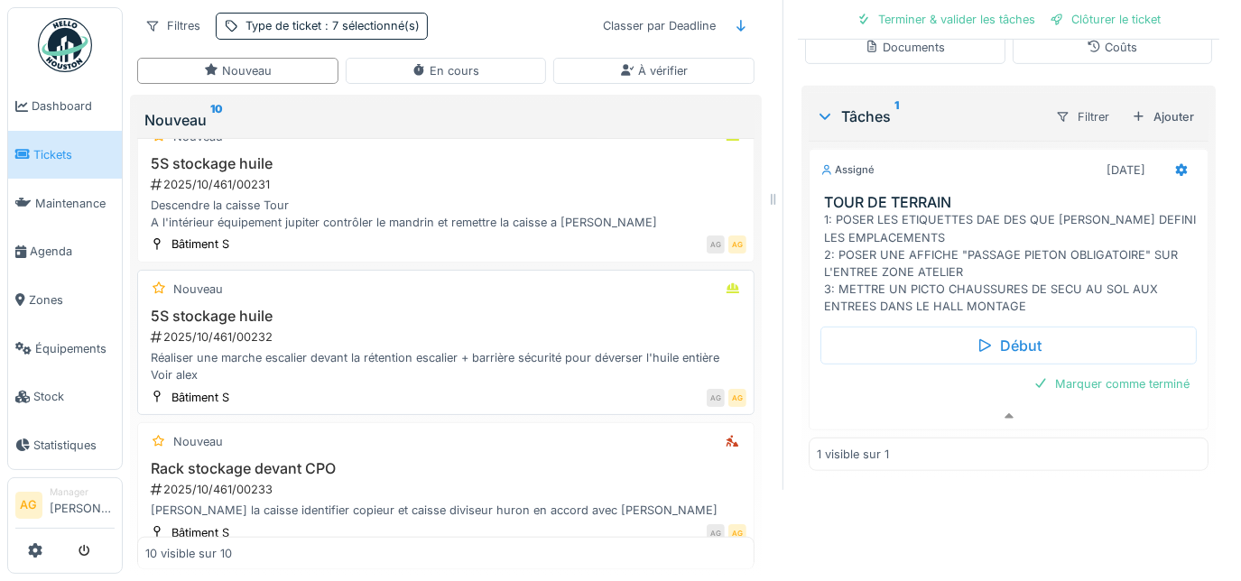
scroll to position [996, 0]
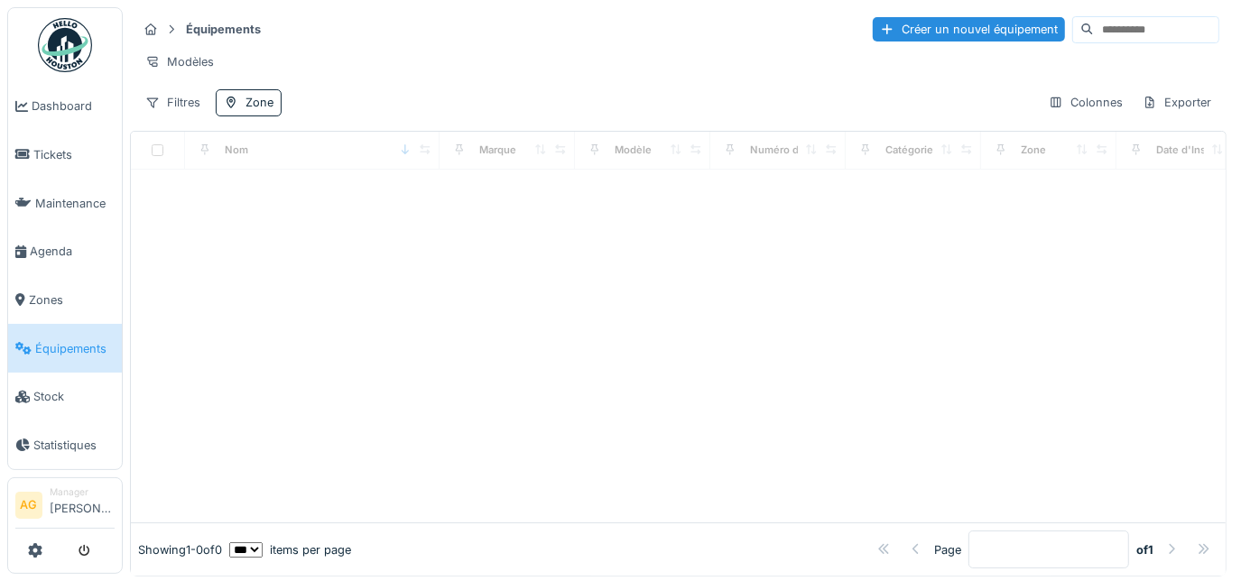
click at [1094, 34] on input at bounding box center [1156, 29] width 125 height 25
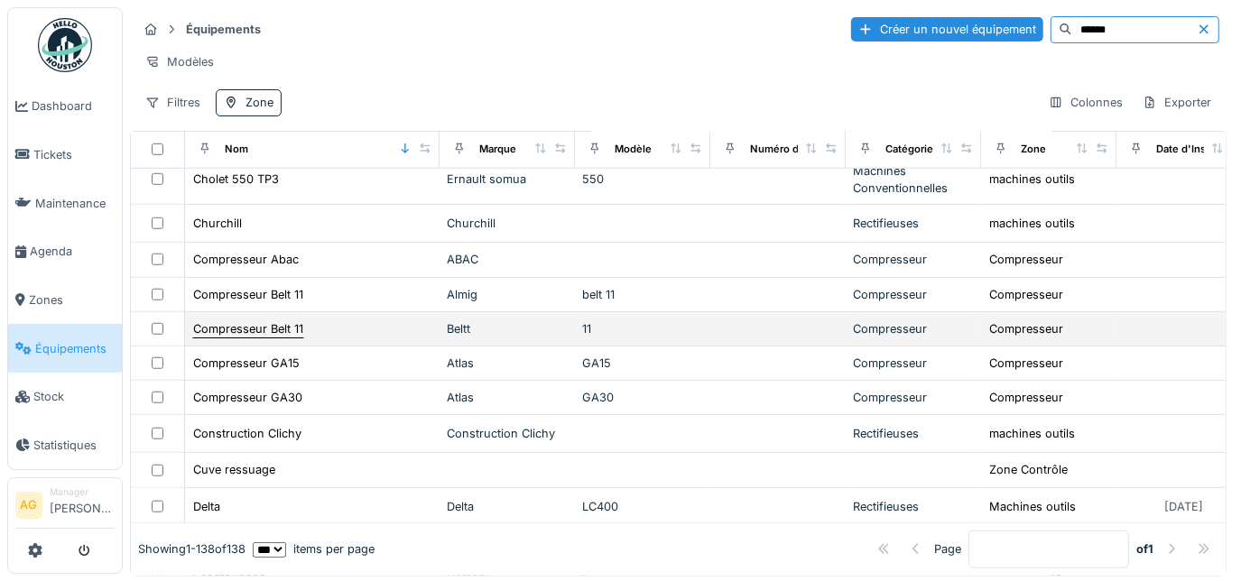
scroll to position [1066, 0]
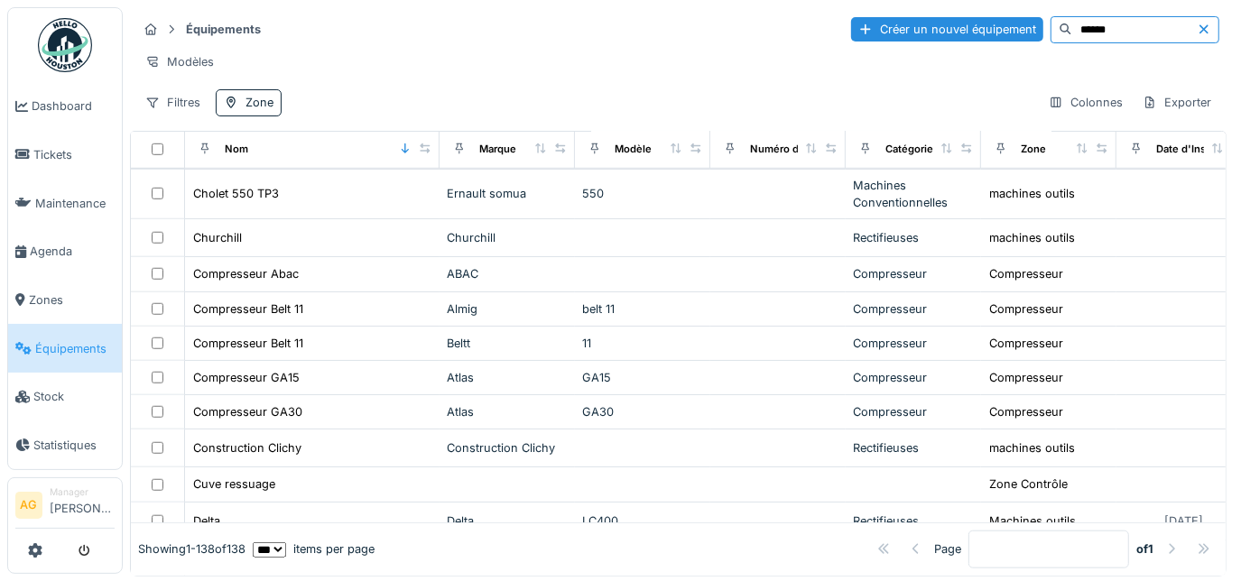
type input "******"
